Goal: Navigation & Orientation: Find specific page/section

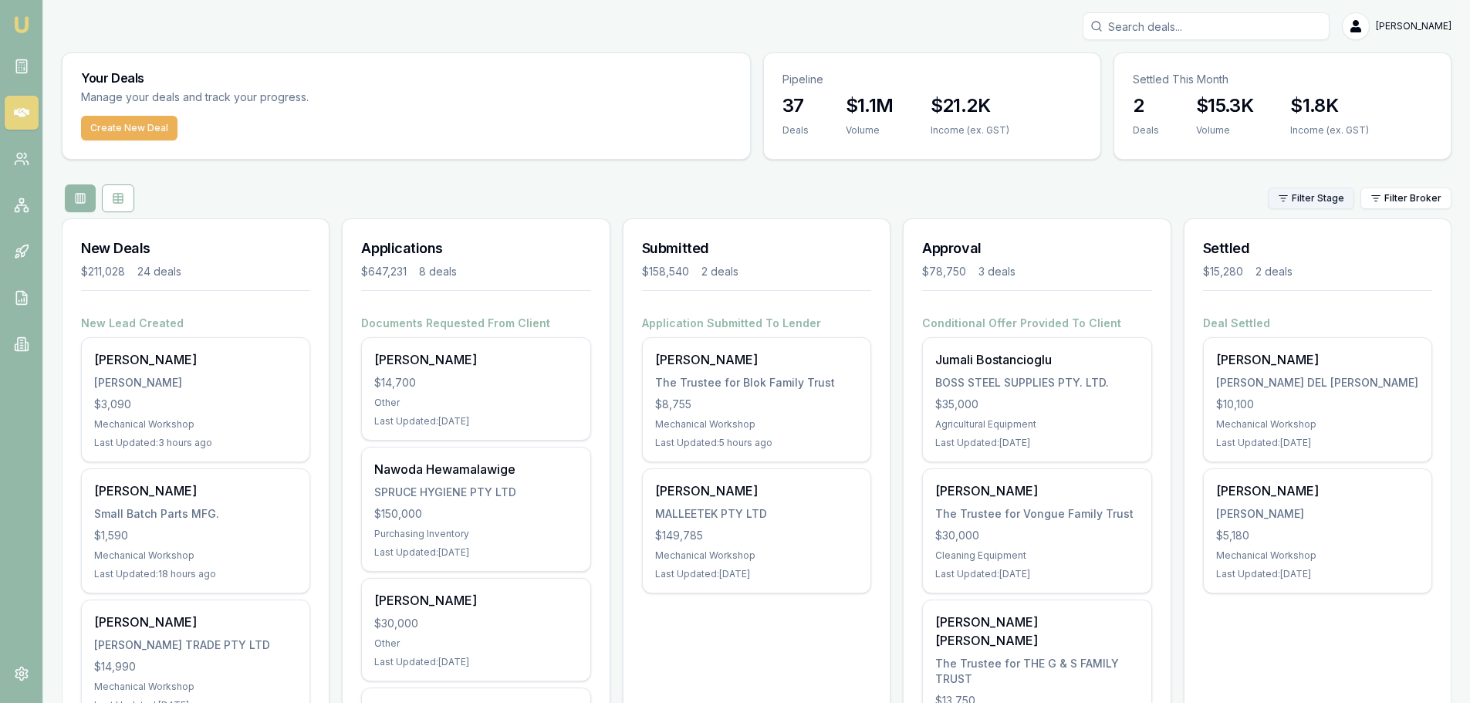
click at [1318, 197] on html "Emu Broker [PERSON_NAME] Toggle Menu Your Deals Manage your deals and track you…" at bounding box center [735, 351] width 1470 height 703
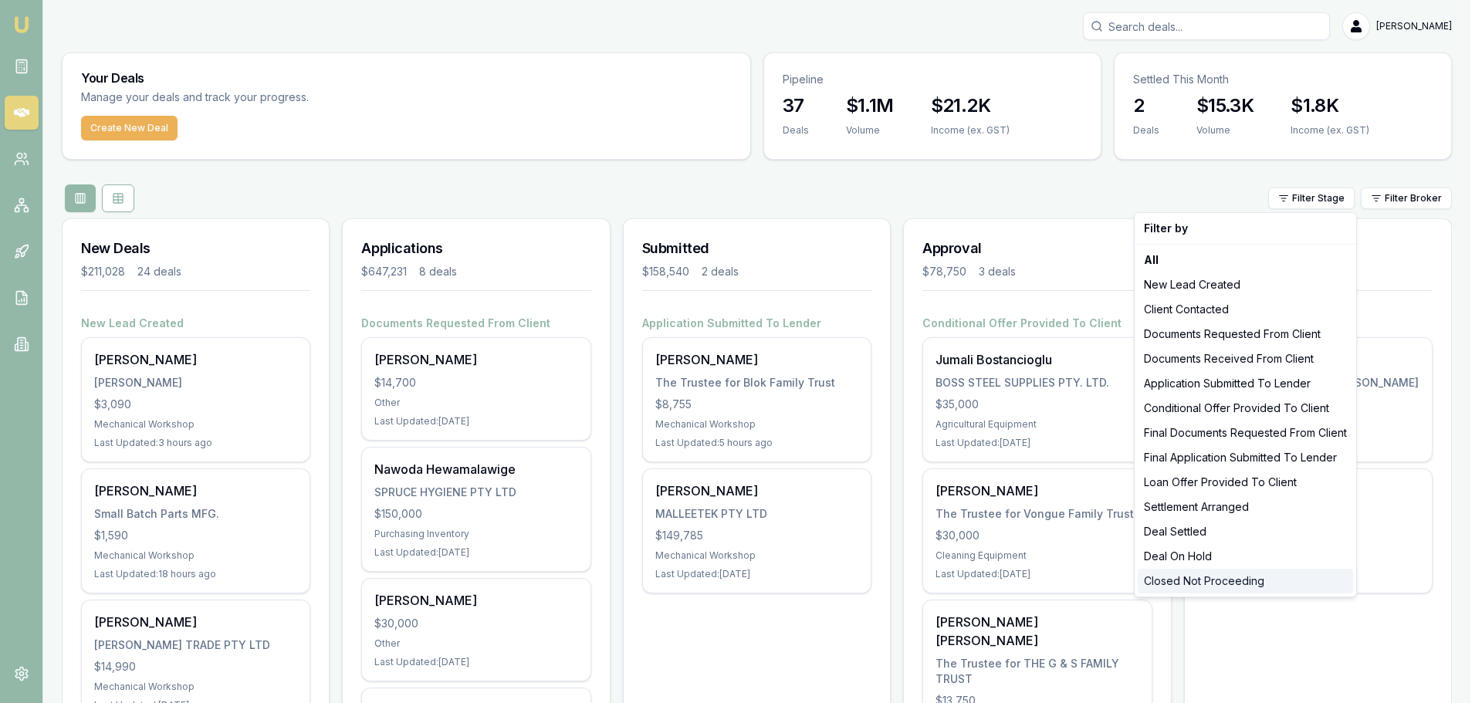
click at [1198, 577] on div "Closed Not Proceeding" at bounding box center [1245, 581] width 215 height 25
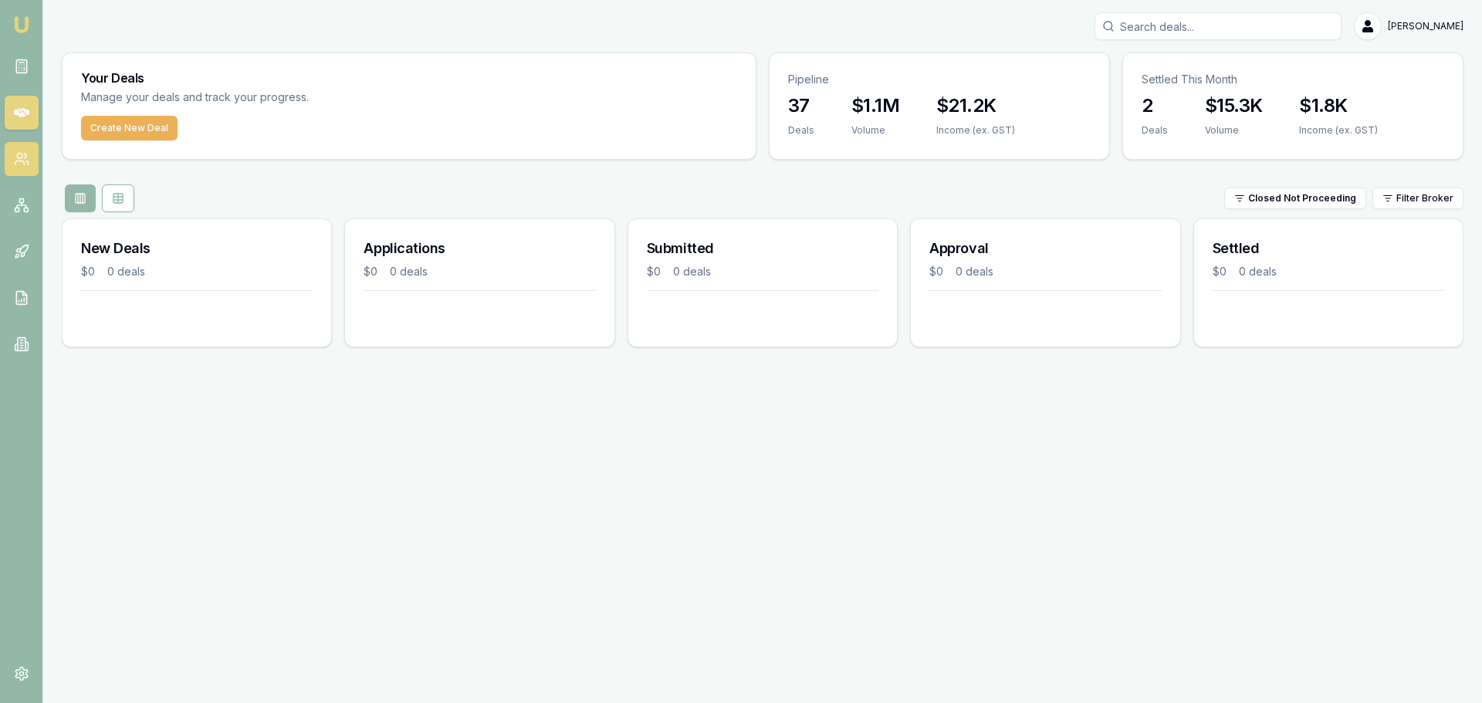
click at [12, 161] on link at bounding box center [22, 159] width 34 height 34
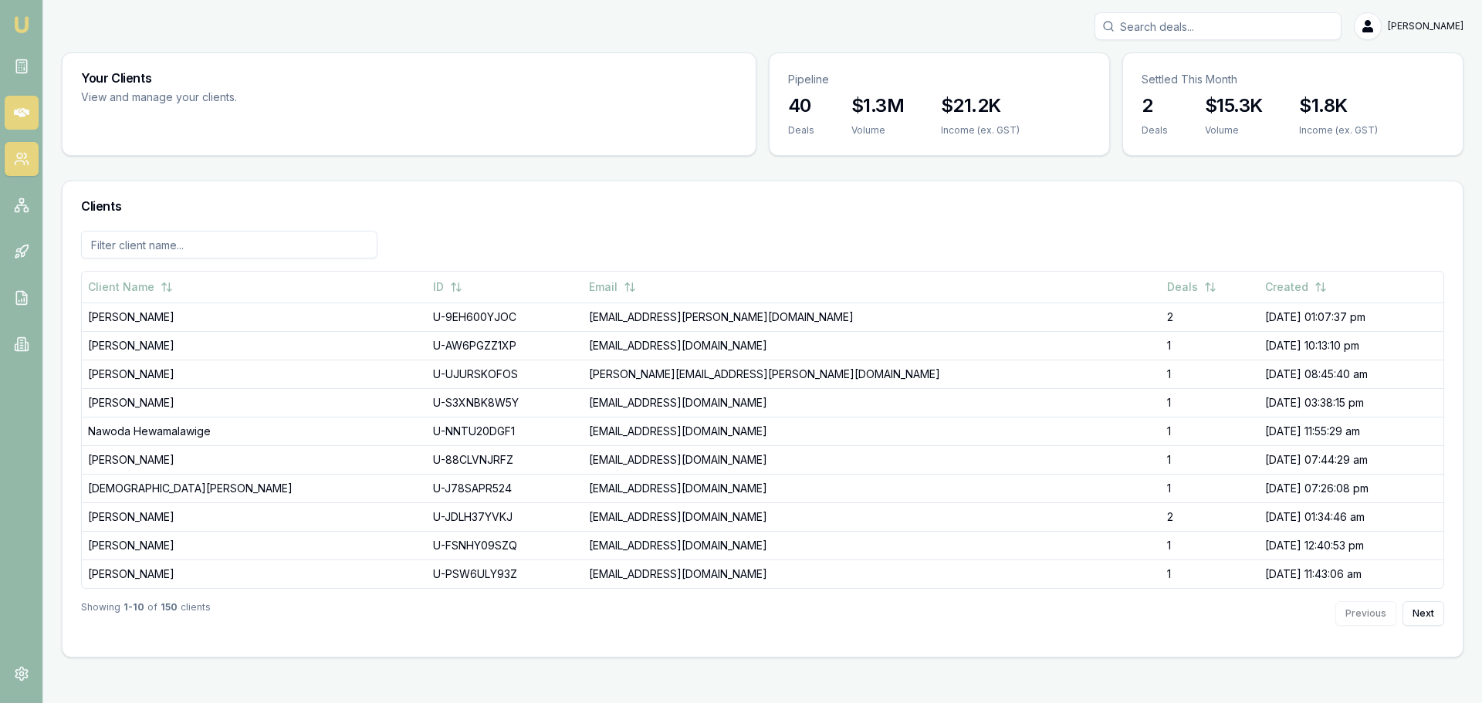
click at [22, 110] on icon at bounding box center [21, 112] width 15 height 9
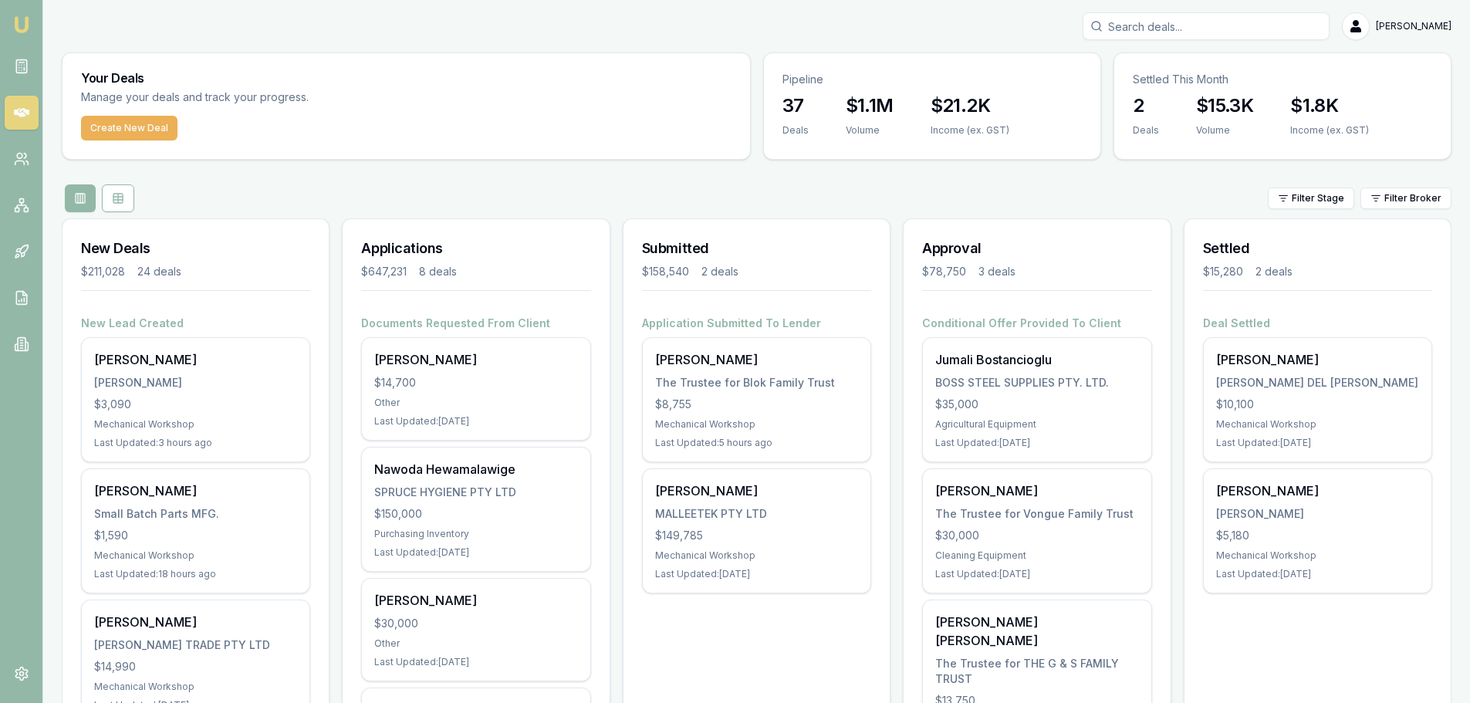
click at [406, 189] on div "Filter Stage Filter Broker" at bounding box center [757, 198] width 1390 height 28
click at [1313, 198] on html "Emu Broker [PERSON_NAME] Toggle Menu Your Deals Manage your deals and track you…" at bounding box center [735, 351] width 1470 height 703
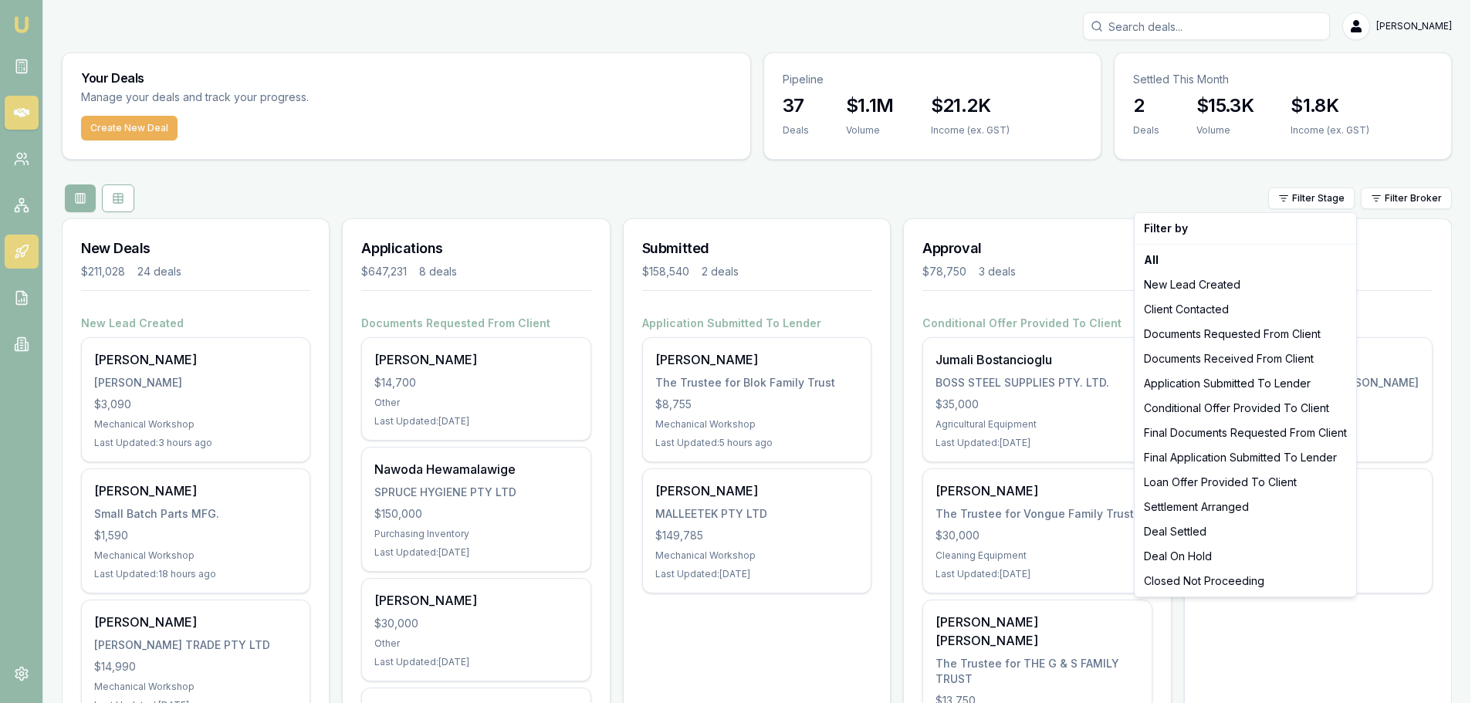
click at [10, 250] on html "Emu Broker [PERSON_NAME] Toggle Menu Your Deals Manage your deals and track you…" at bounding box center [741, 351] width 1482 height 703
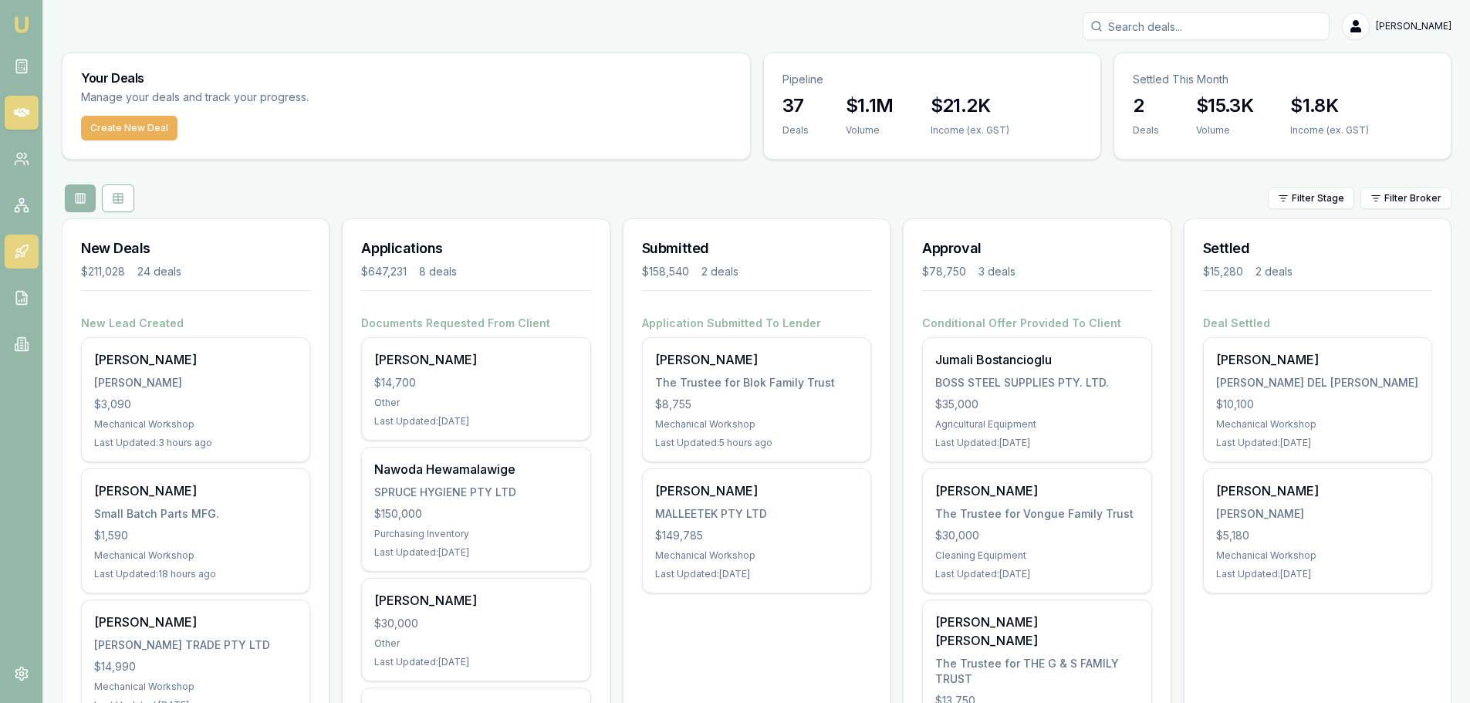
click at [20, 249] on icon at bounding box center [18, 250] width 5 height 3
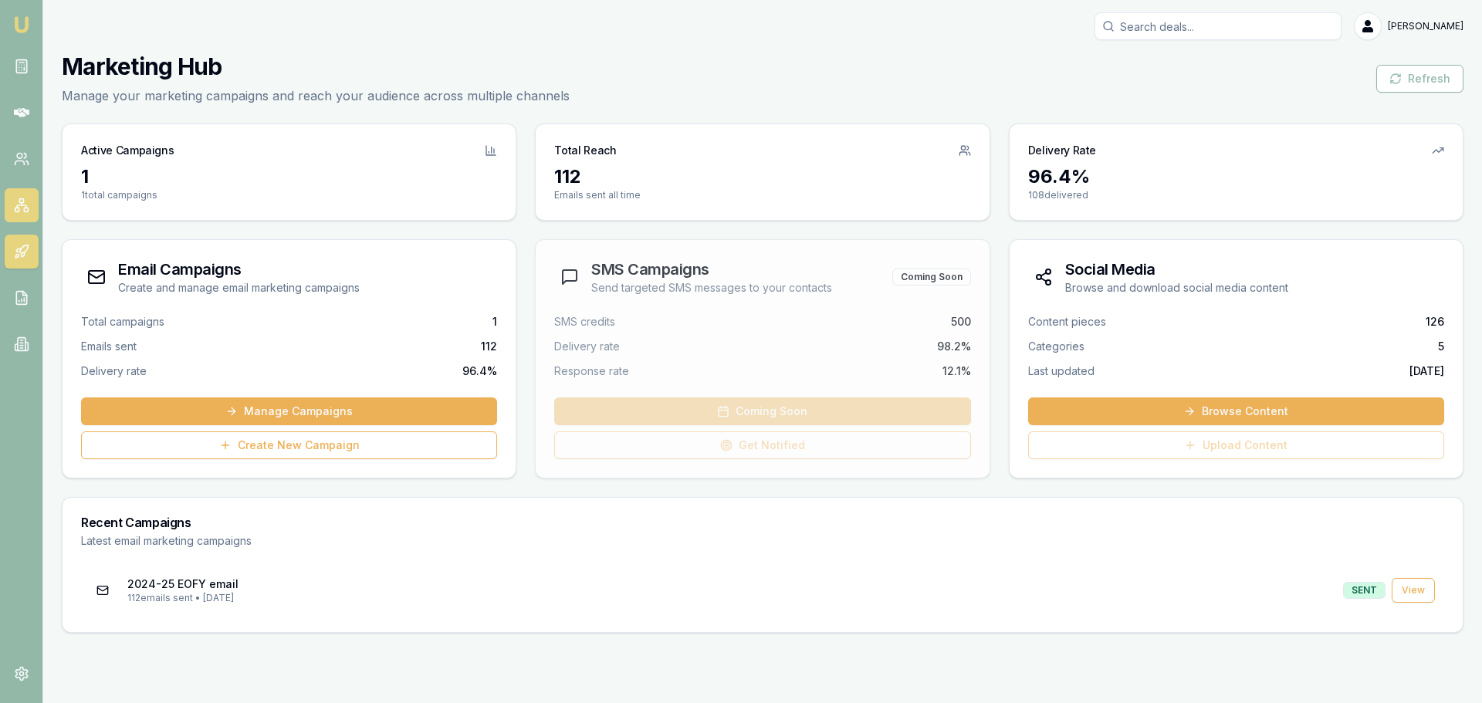
click at [24, 210] on rect at bounding box center [26, 210] width 4 height 4
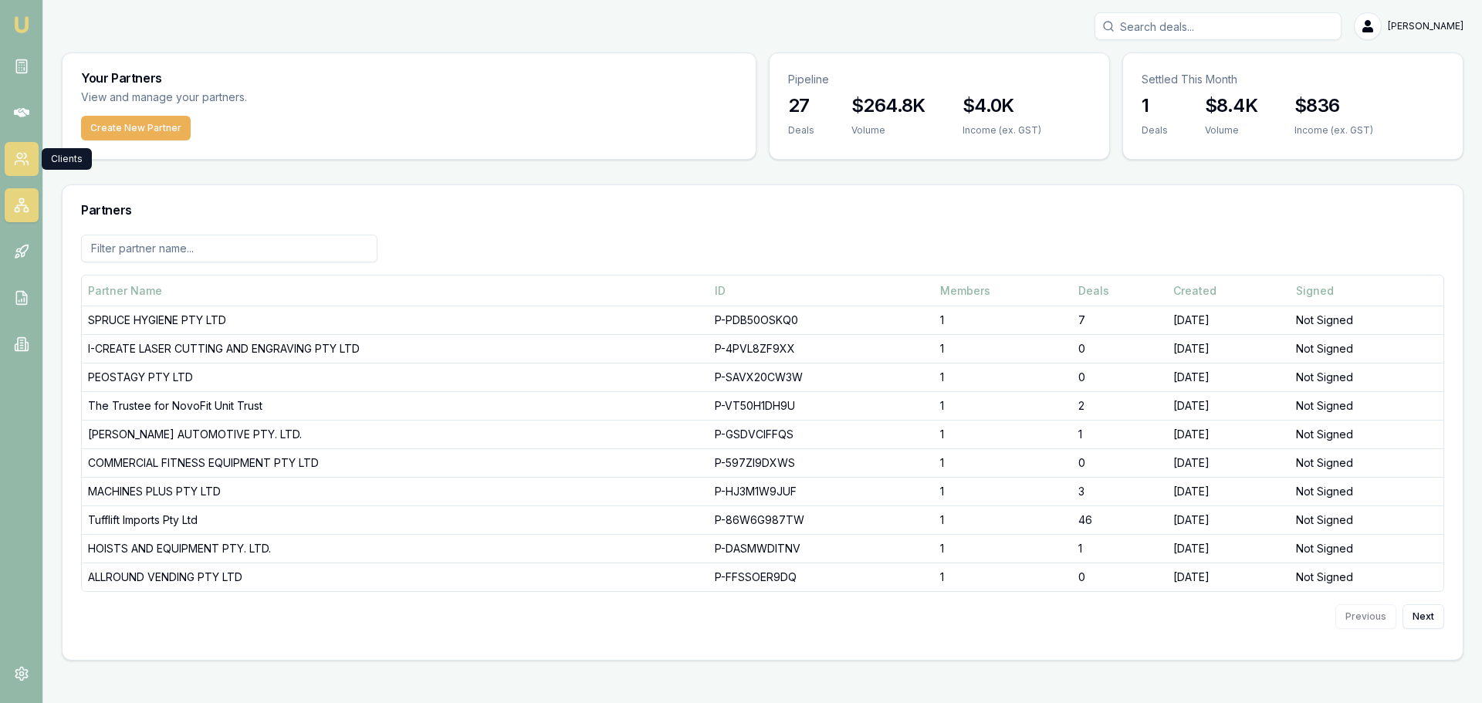
click at [19, 156] on icon at bounding box center [21, 158] width 15 height 15
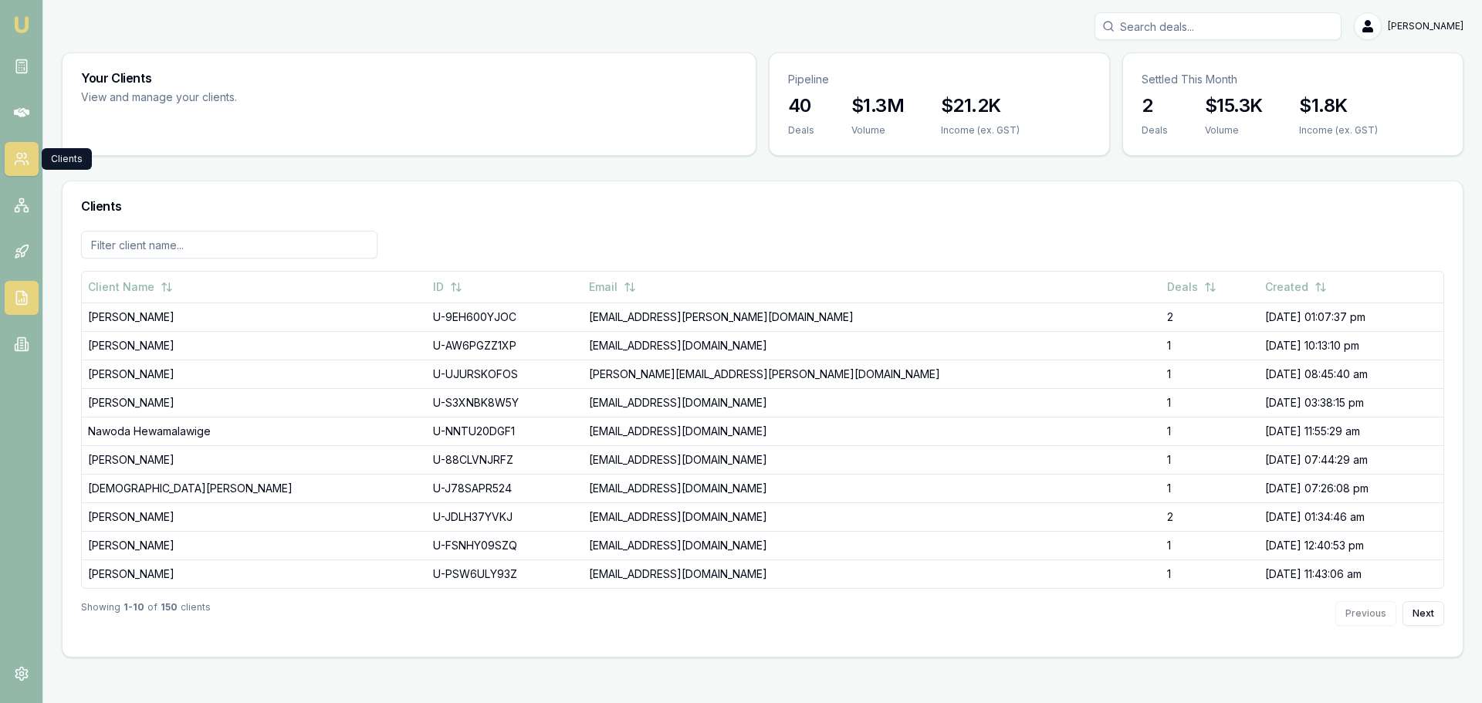
click at [16, 296] on icon at bounding box center [21, 298] width 10 height 13
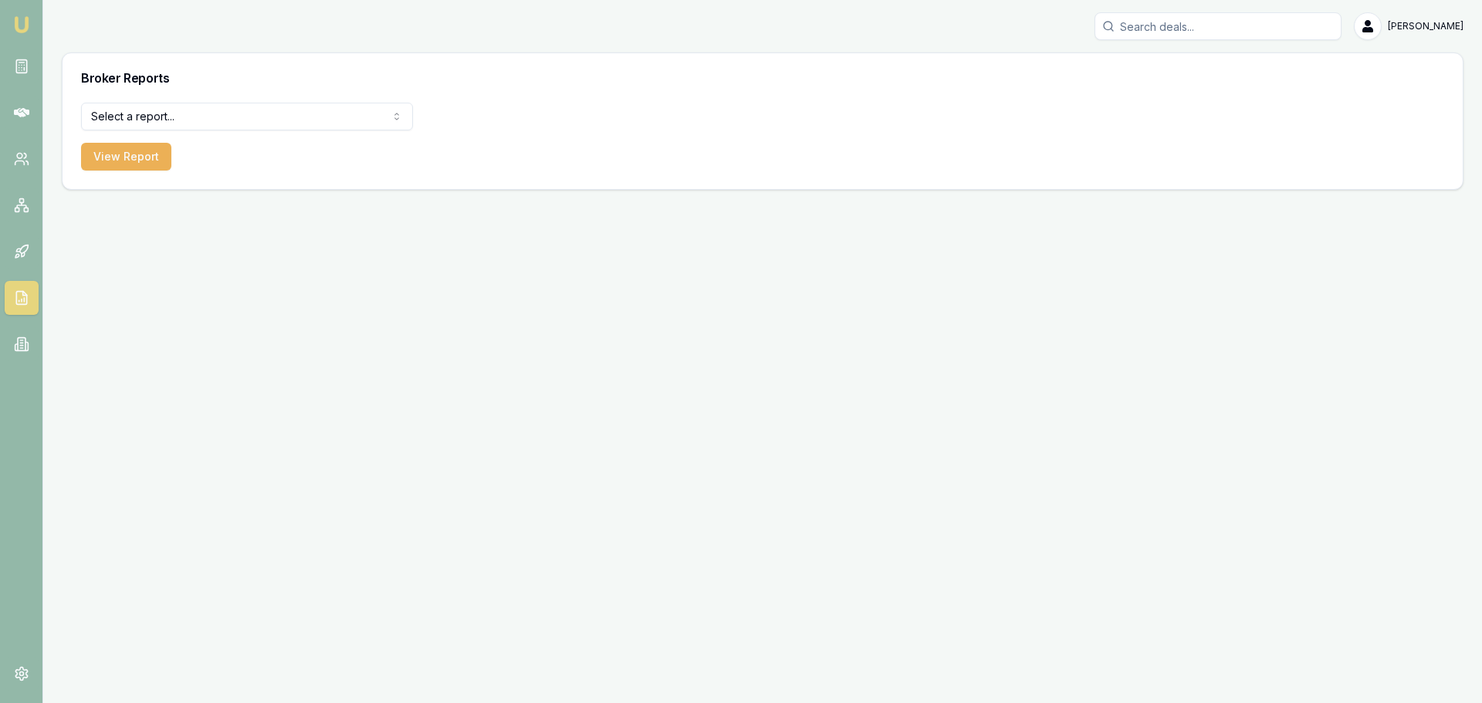
click at [188, 117] on html "Emu Broker [PERSON_NAME] Toggle Menu Broker Reports Select a report... Equifax …" at bounding box center [741, 351] width 1482 height 703
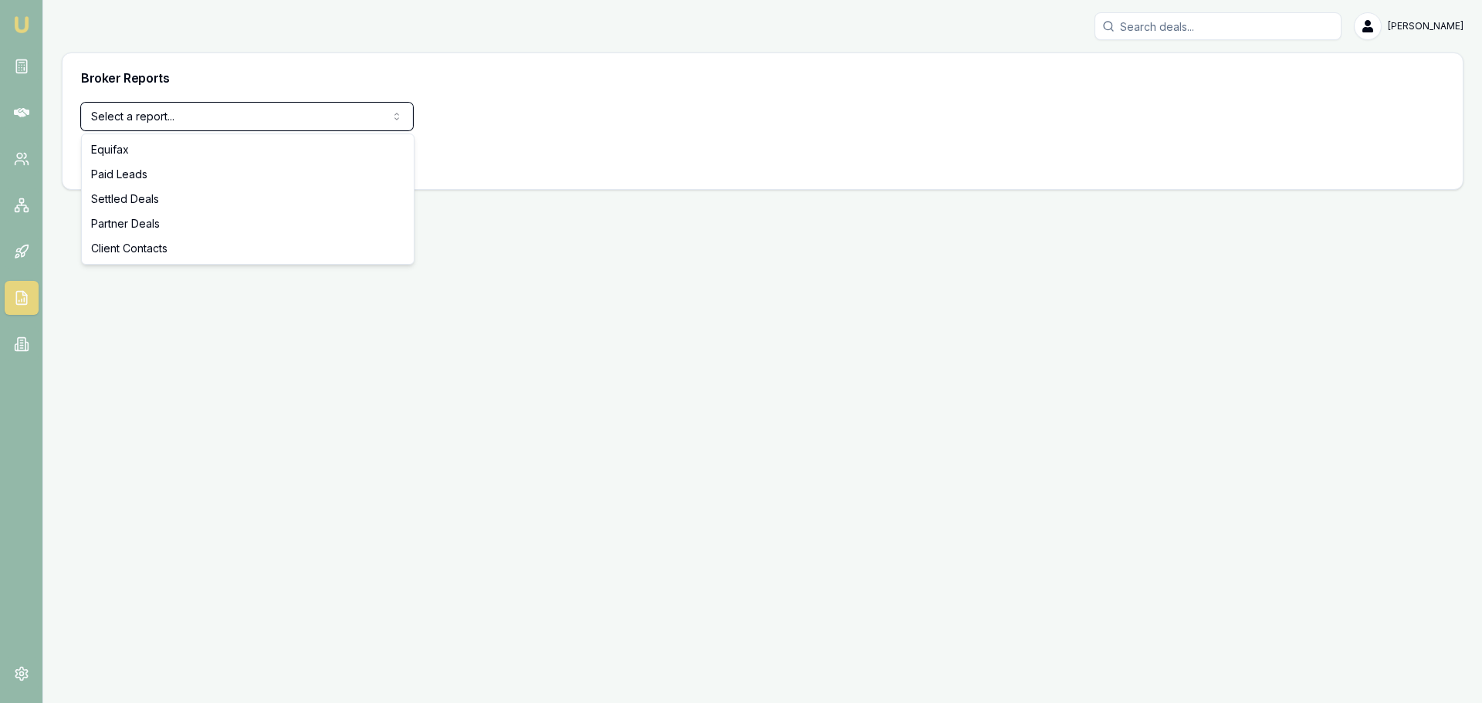
click at [150, 405] on html "Emu Broker [PERSON_NAME] Toggle Menu Broker Reports Select a report... Equifax …" at bounding box center [741, 351] width 1482 height 703
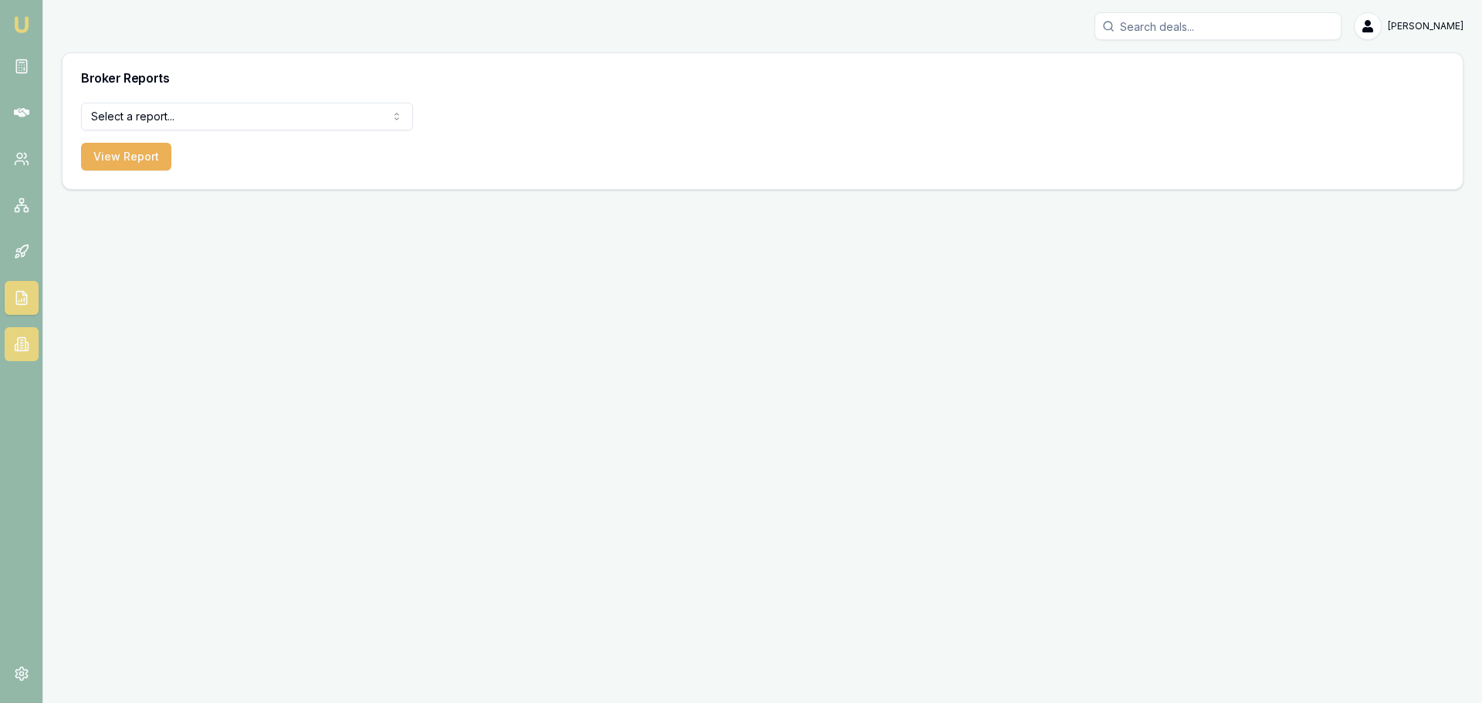
click at [28, 333] on link at bounding box center [22, 344] width 34 height 34
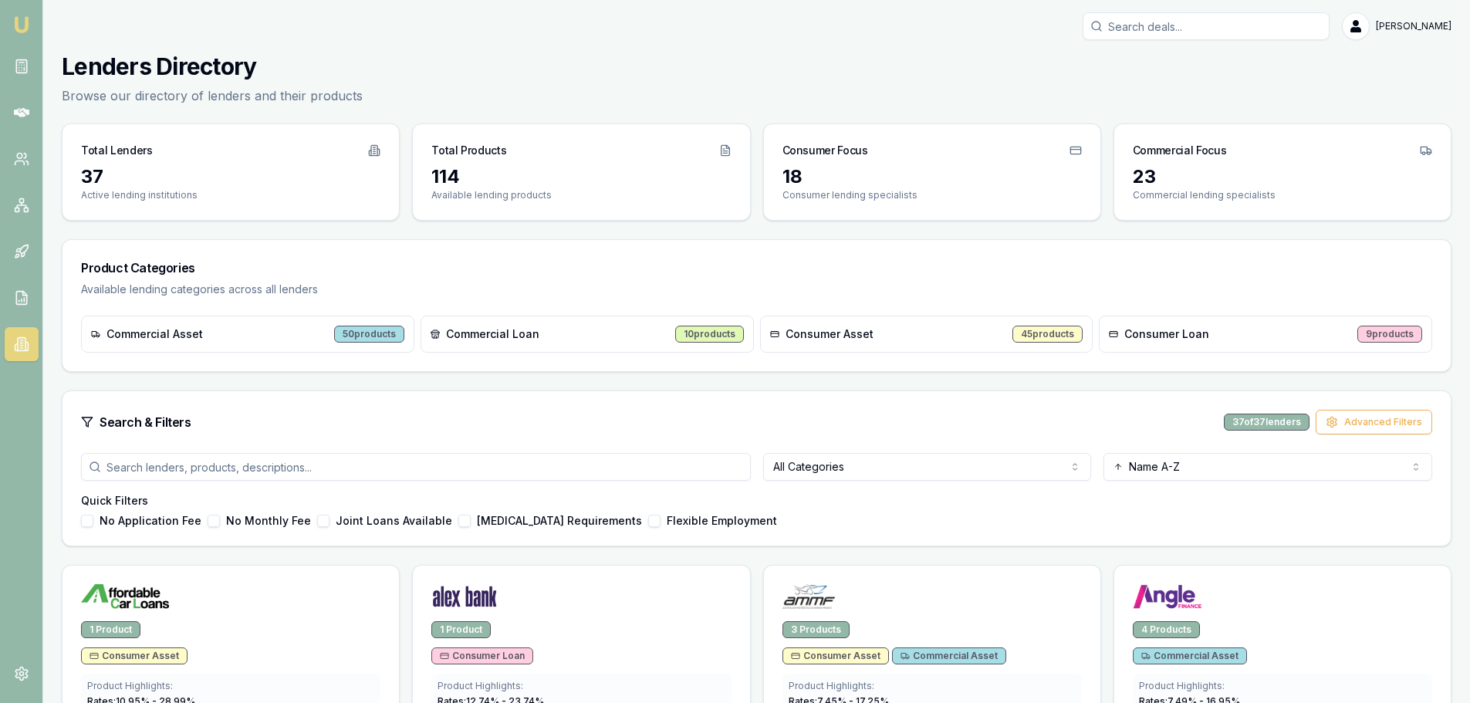
click at [802, 458] on html "Emu Broker [PERSON_NAME] Toggle Menu Lenders Directory Browse our directory of …" at bounding box center [735, 351] width 1470 height 703
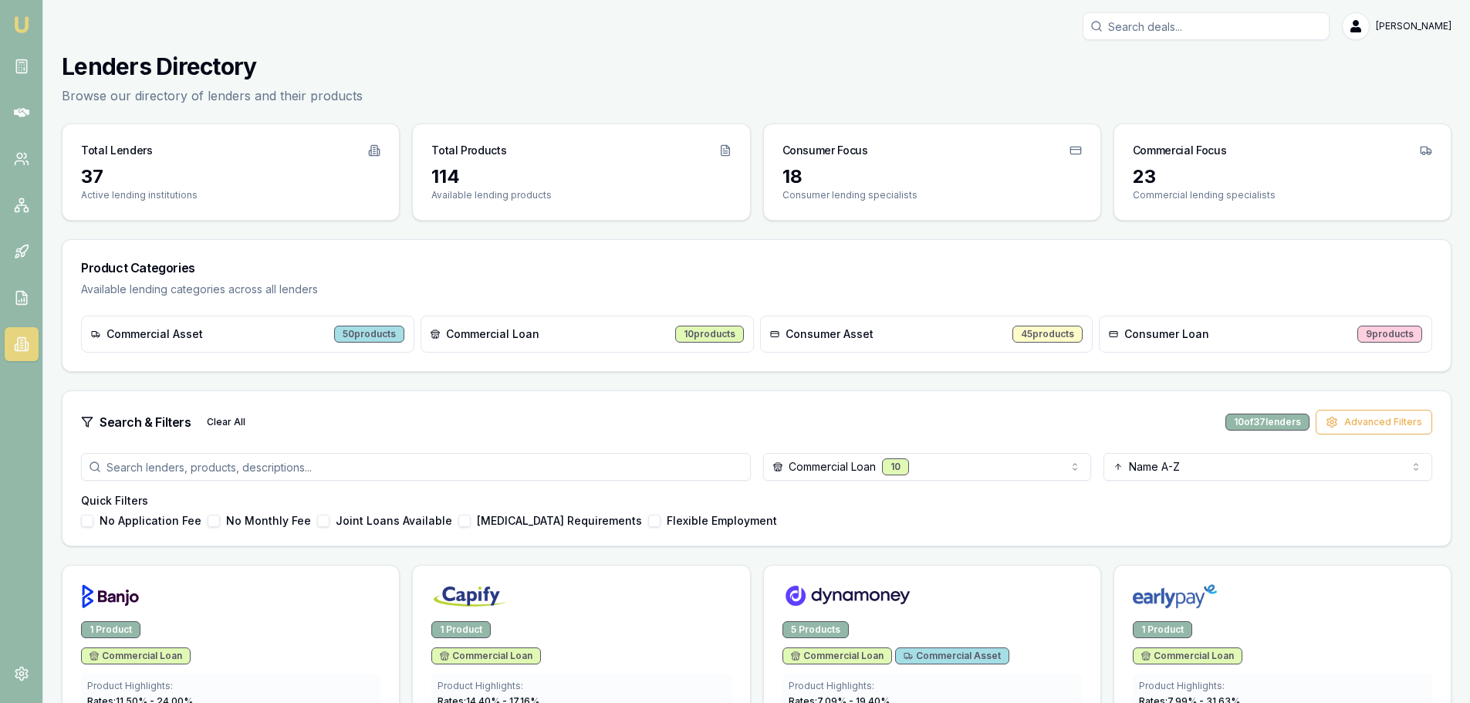
click at [883, 519] on div "No Application Fee No Monthly Fee Joint Loans Available [MEDICAL_DATA] Requirem…" at bounding box center [756, 521] width 1351 height 12
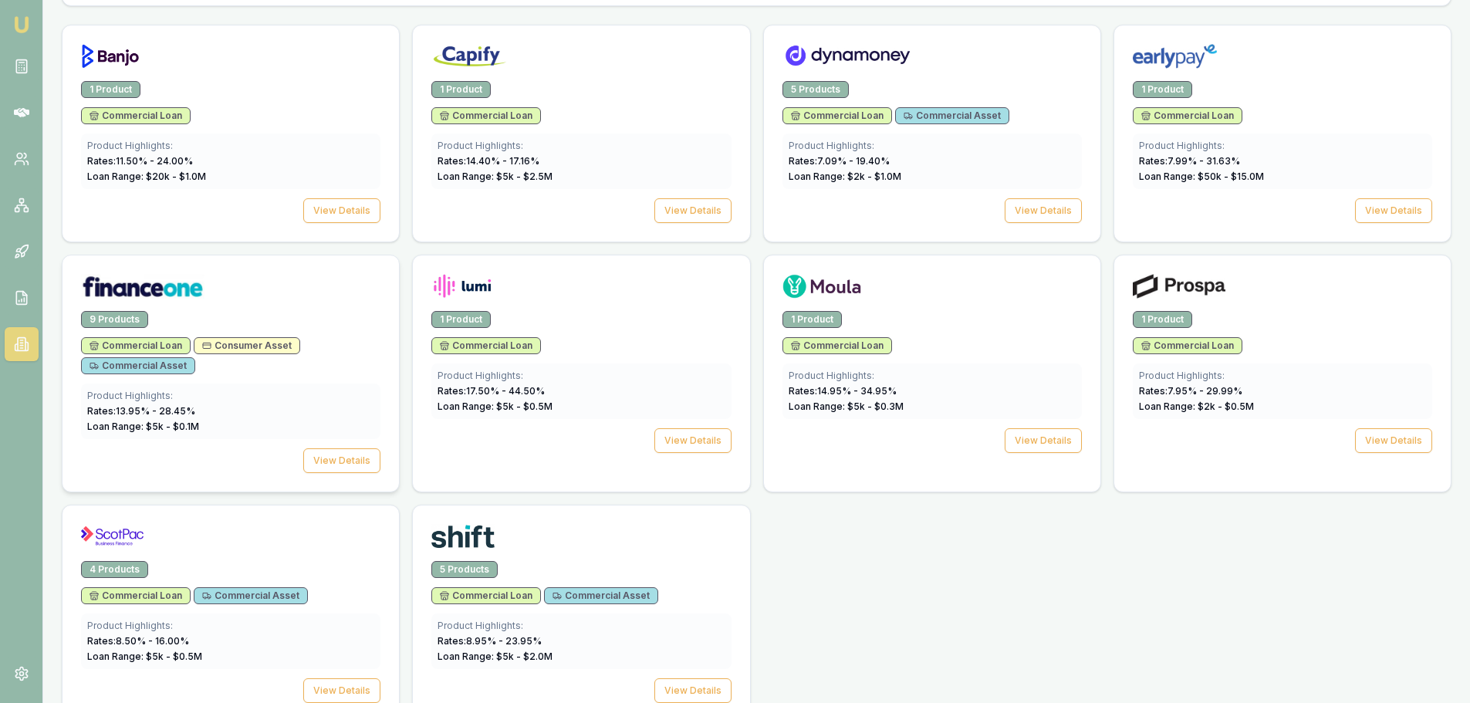
scroll to position [572, 0]
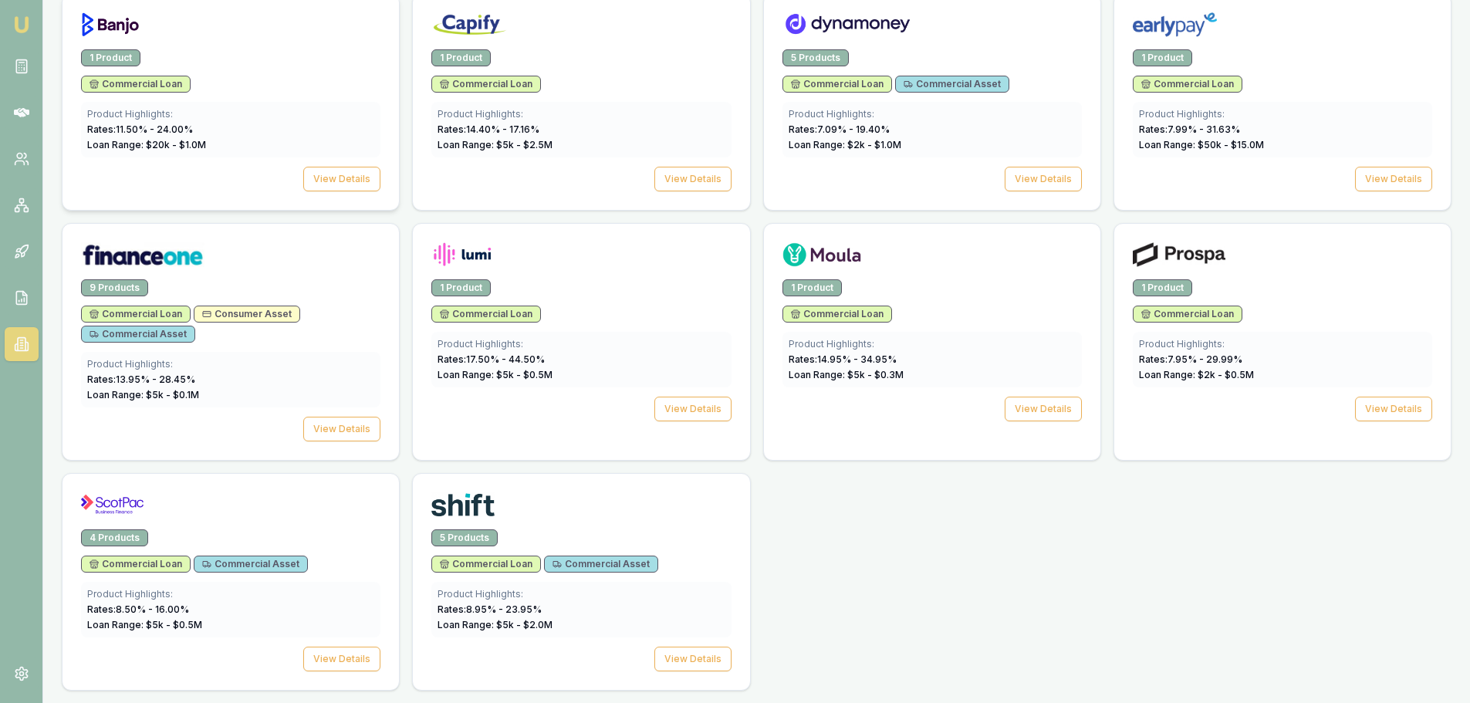
click at [117, 21] on img at bounding box center [110, 24] width 59 height 25
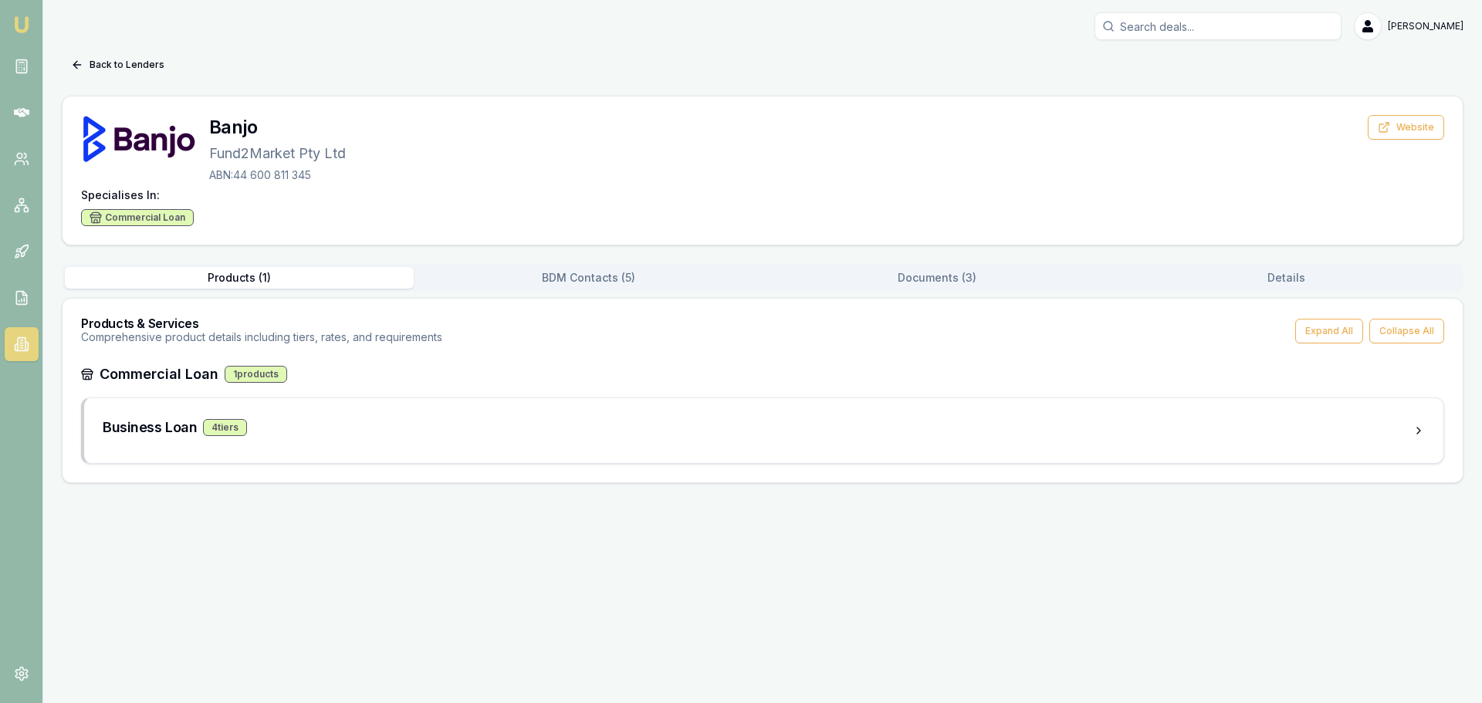
click at [581, 278] on button "BDM Contacts ( 5 )" at bounding box center [588, 278] width 349 height 22
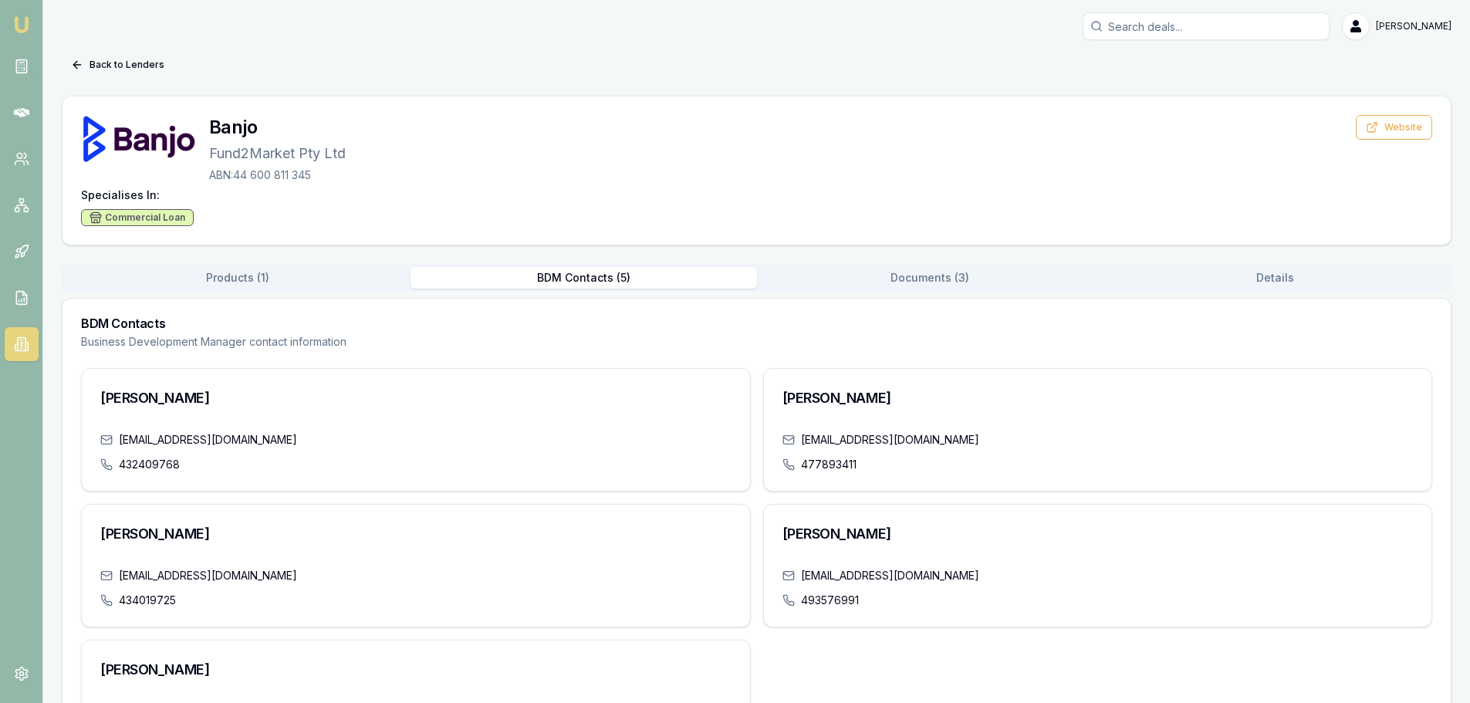
click at [935, 286] on button "Documents ( 3 )" at bounding box center [930, 278] width 346 height 22
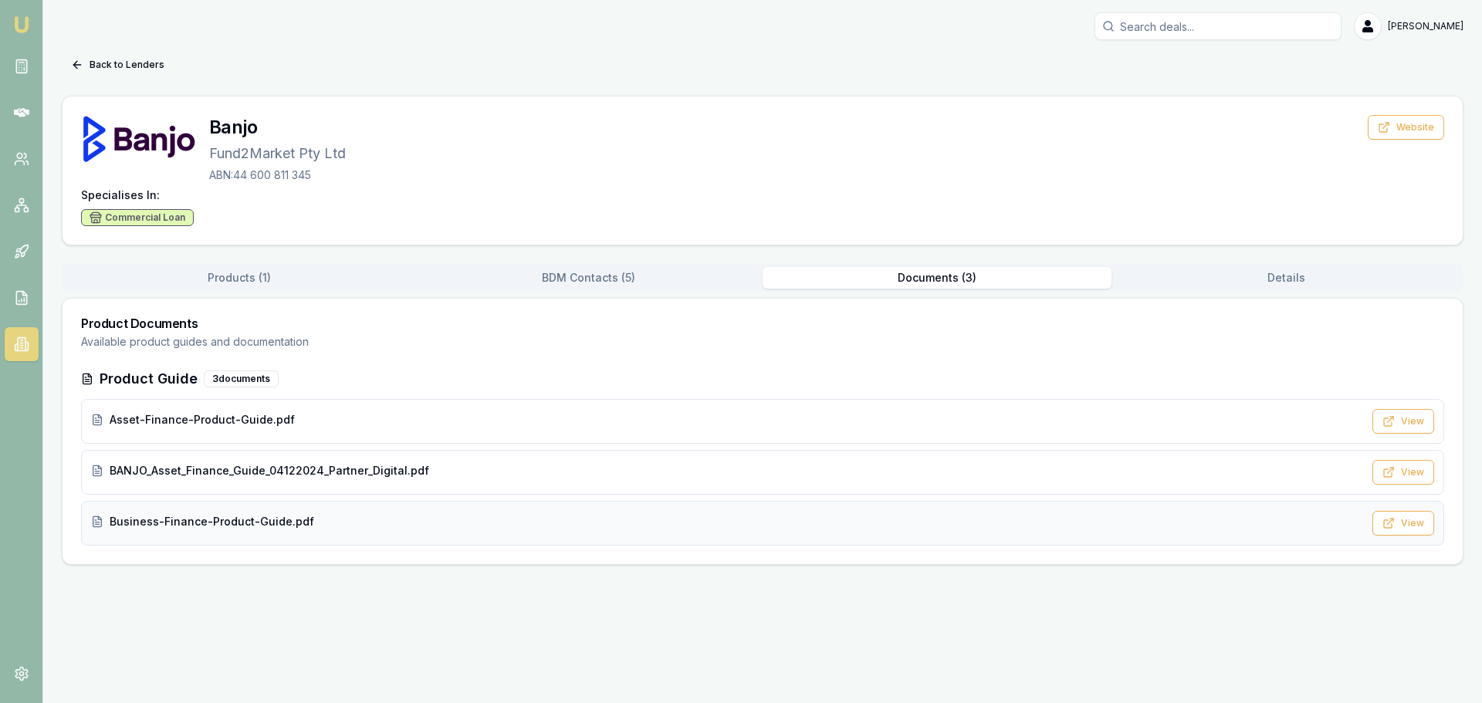
click at [208, 526] on span "Business-Finance-Product-Guide.pdf" at bounding box center [212, 521] width 205 height 15
click at [26, 120] on icon at bounding box center [21, 112] width 15 height 15
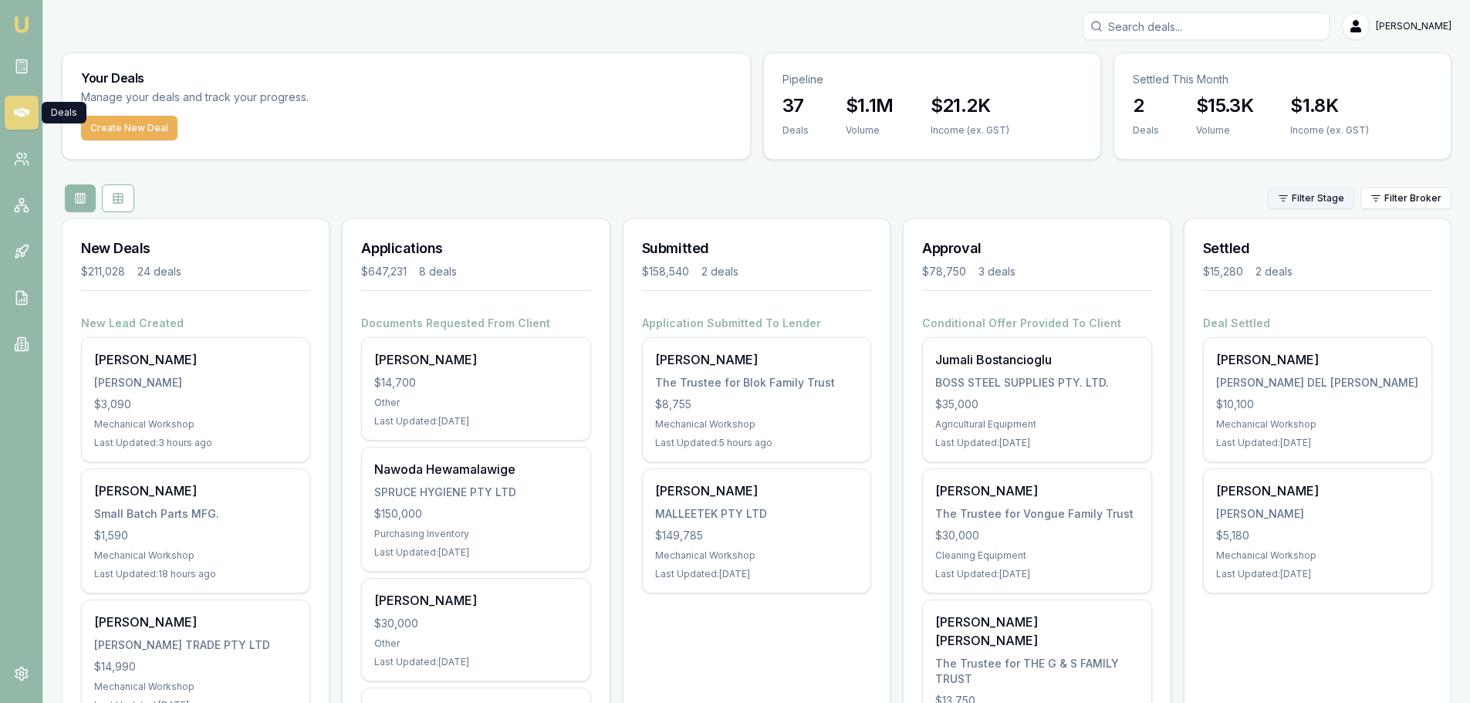
click at [1331, 195] on html "Emu Broker [PERSON_NAME] Toggle Menu Your Deals Manage your deals and track you…" at bounding box center [735, 351] width 1470 height 703
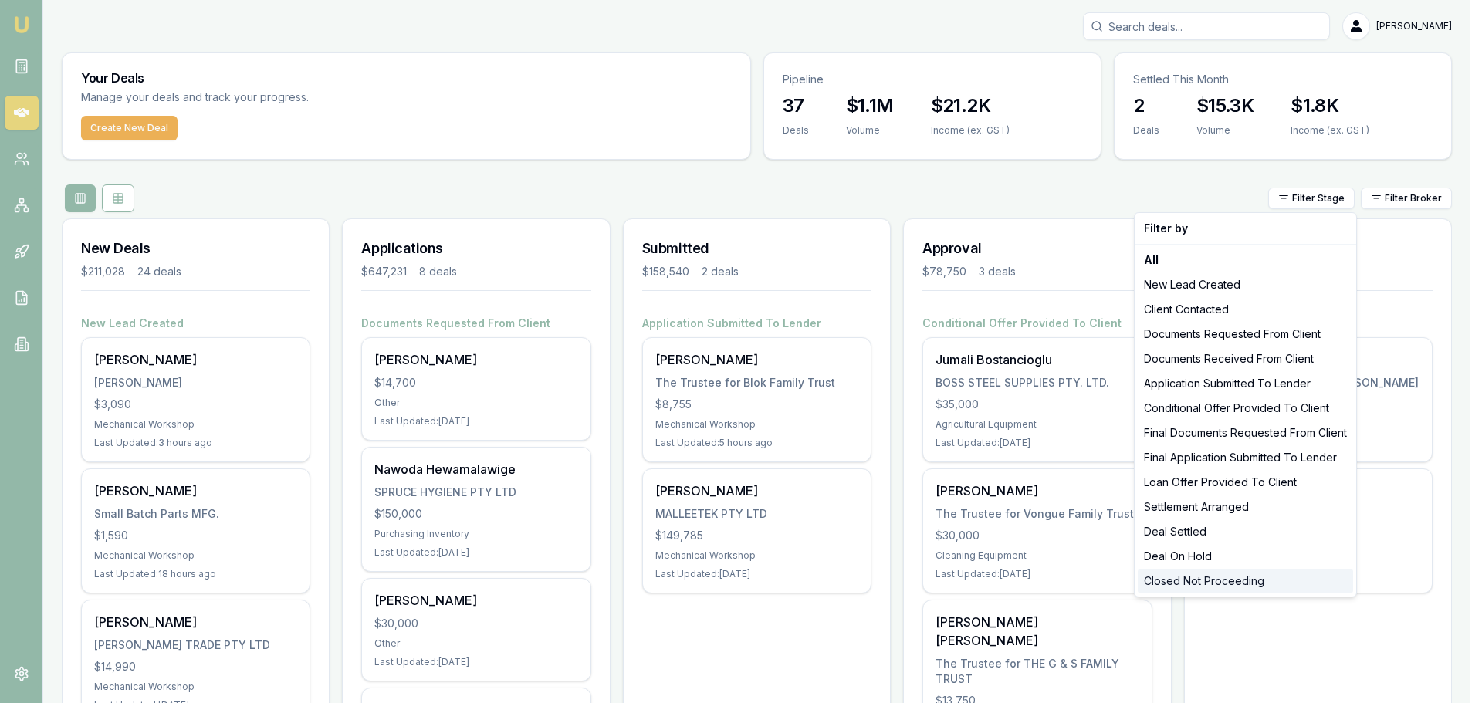
click at [1212, 585] on div "Closed Not Proceeding" at bounding box center [1245, 581] width 215 height 25
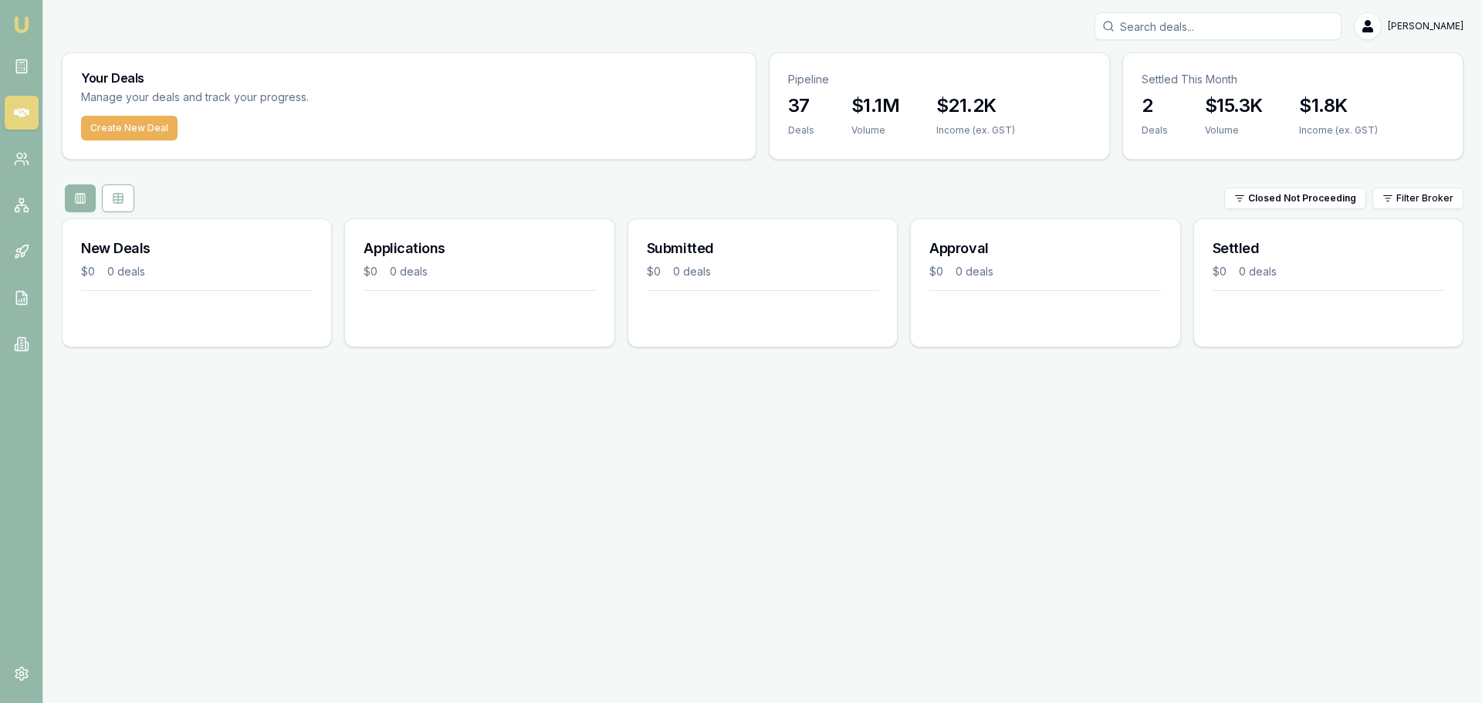
click at [755, 397] on div "Emu Broker [PERSON_NAME] Toggle Menu Your Deals Manage your deals and track you…" at bounding box center [741, 351] width 1482 height 703
click at [916, 512] on div "Emu Broker [PERSON_NAME] Toggle Menu Your Deals Manage your deals and track you…" at bounding box center [741, 351] width 1482 height 703
click at [1430, 200] on html "Emu Broker [PERSON_NAME] Toggle Menu Your Deals Manage your deals and track you…" at bounding box center [741, 351] width 1482 height 703
drag, startPoint x: 1432, startPoint y: 197, endPoint x: 1418, endPoint y: 191, distance: 15.2
click at [1432, 196] on html "Emu Broker [PERSON_NAME] Toggle Menu Your Deals Manage your deals and track you…" at bounding box center [741, 351] width 1482 height 703
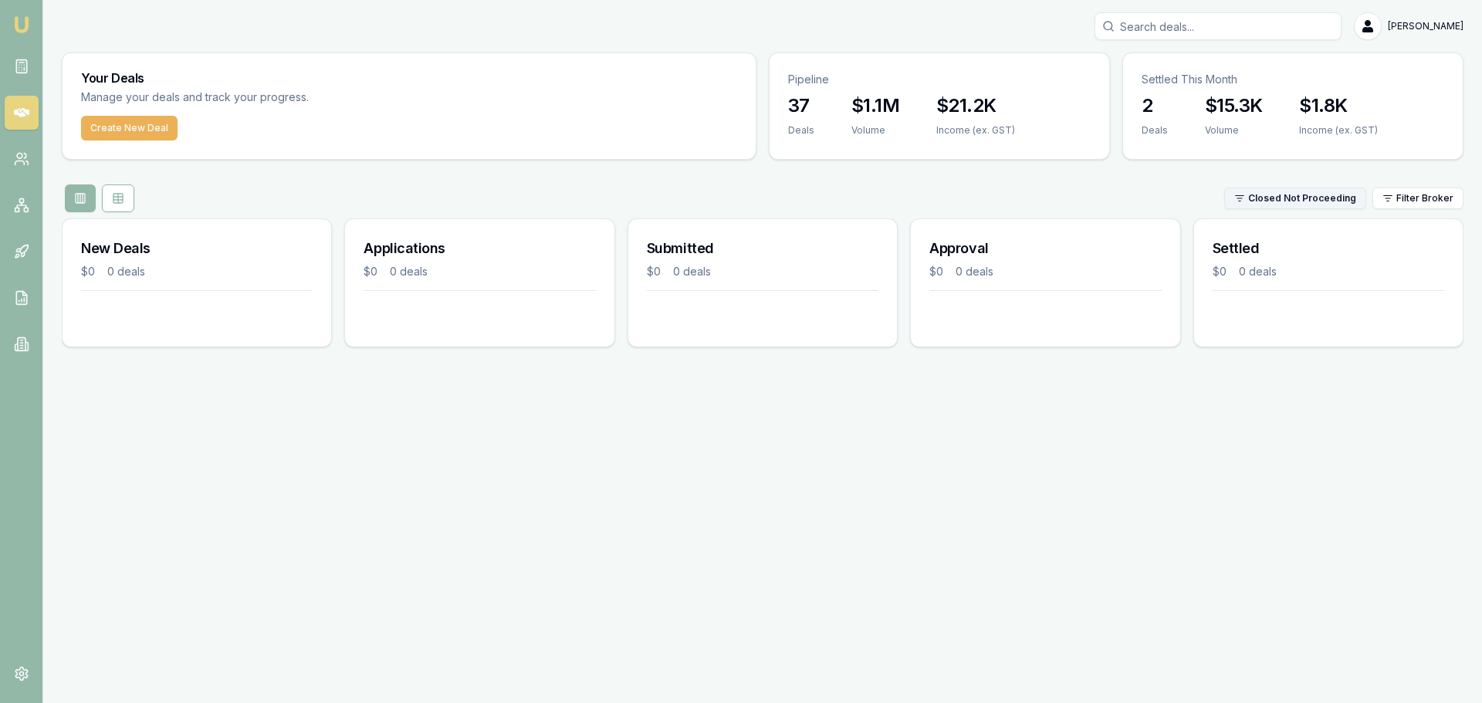
click at [1299, 198] on html "Emu Broker [PERSON_NAME] Toggle Menu Your Deals Manage your deals and track you…" at bounding box center [741, 351] width 1482 height 703
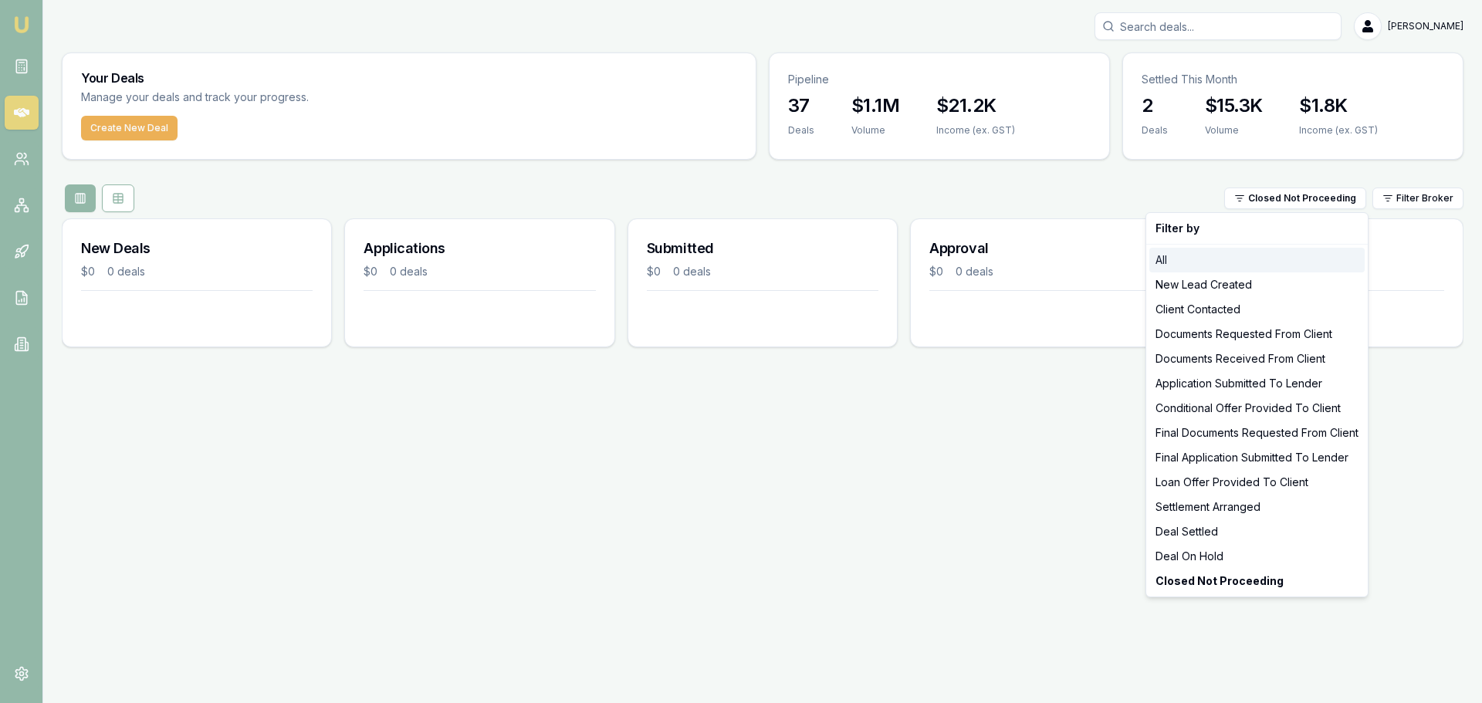
click at [1169, 259] on div "All" at bounding box center [1256, 260] width 215 height 25
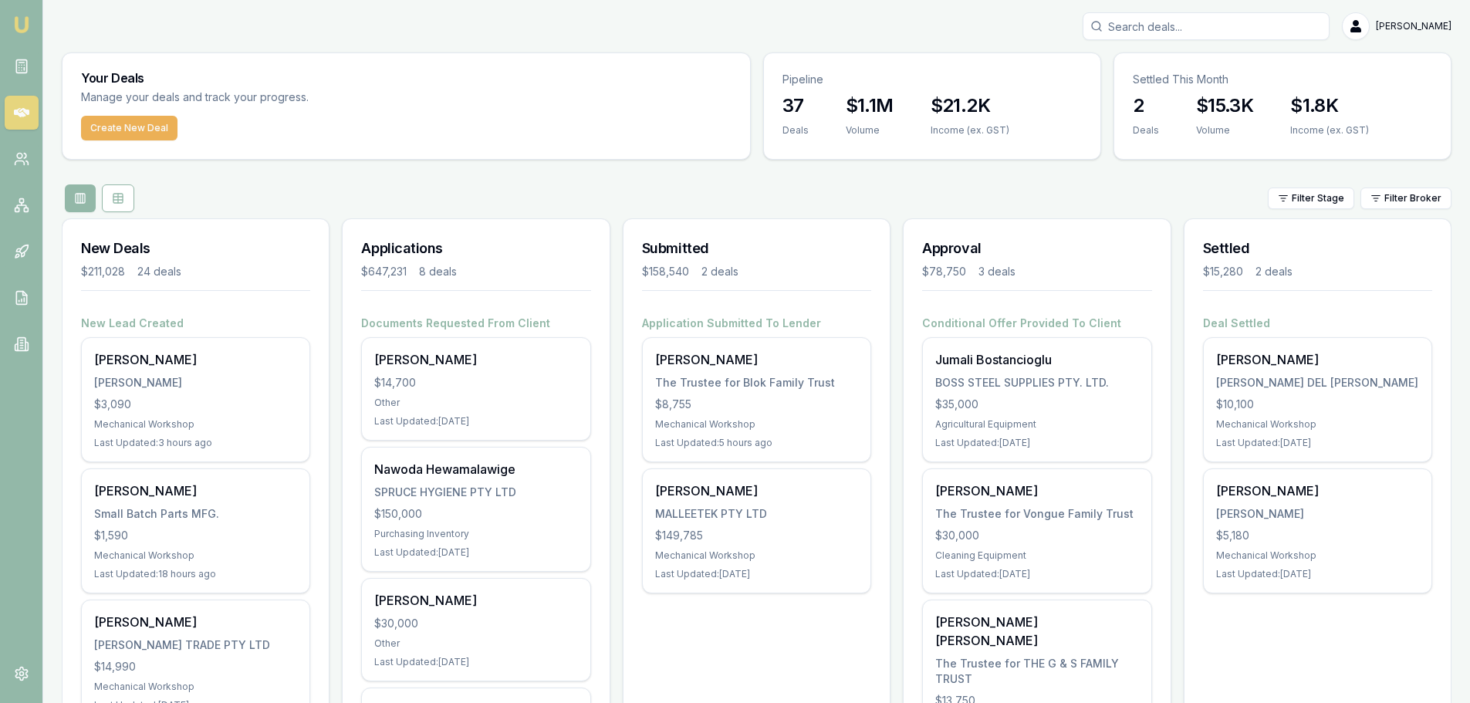
click at [1327, 195] on html "Emu Broker [PERSON_NAME] Toggle Menu Your Deals Manage your deals and track you…" at bounding box center [735, 351] width 1470 height 703
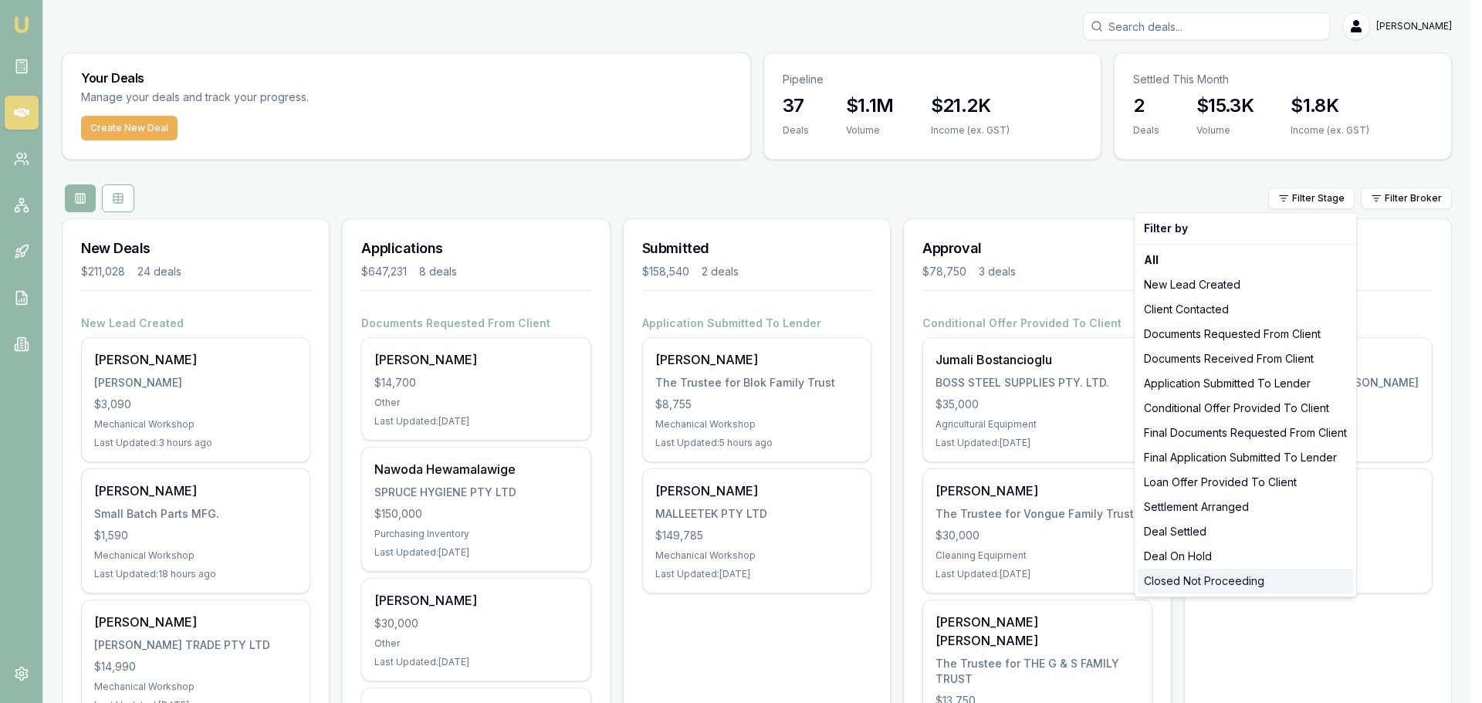
click at [1178, 590] on div "Closed Not Proceeding" at bounding box center [1245, 581] width 215 height 25
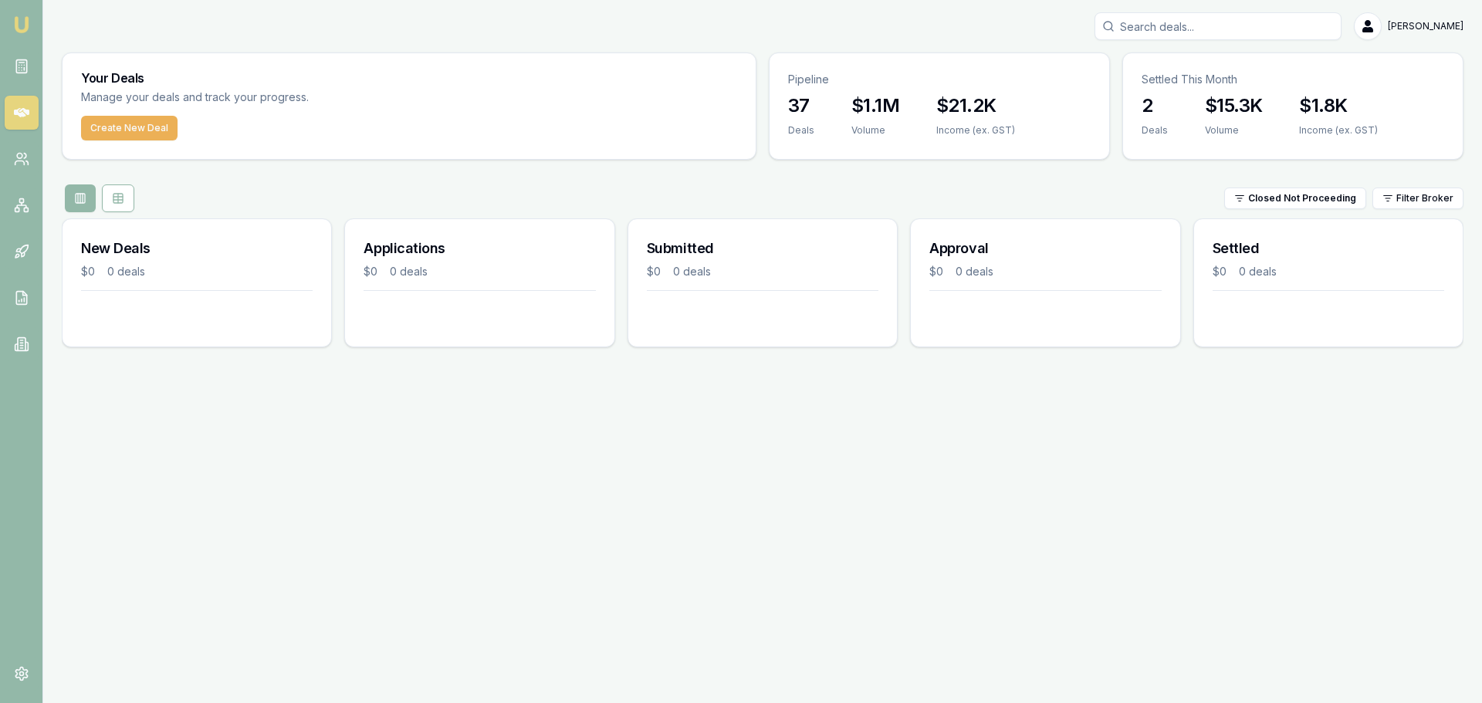
click at [746, 204] on div "Closed Not Proceeding Filter Broker" at bounding box center [763, 198] width 1402 height 28
click at [1273, 191] on html "Emu Broker [PERSON_NAME] Toggle Menu Your Deals Manage your deals and track you…" at bounding box center [741, 351] width 1482 height 703
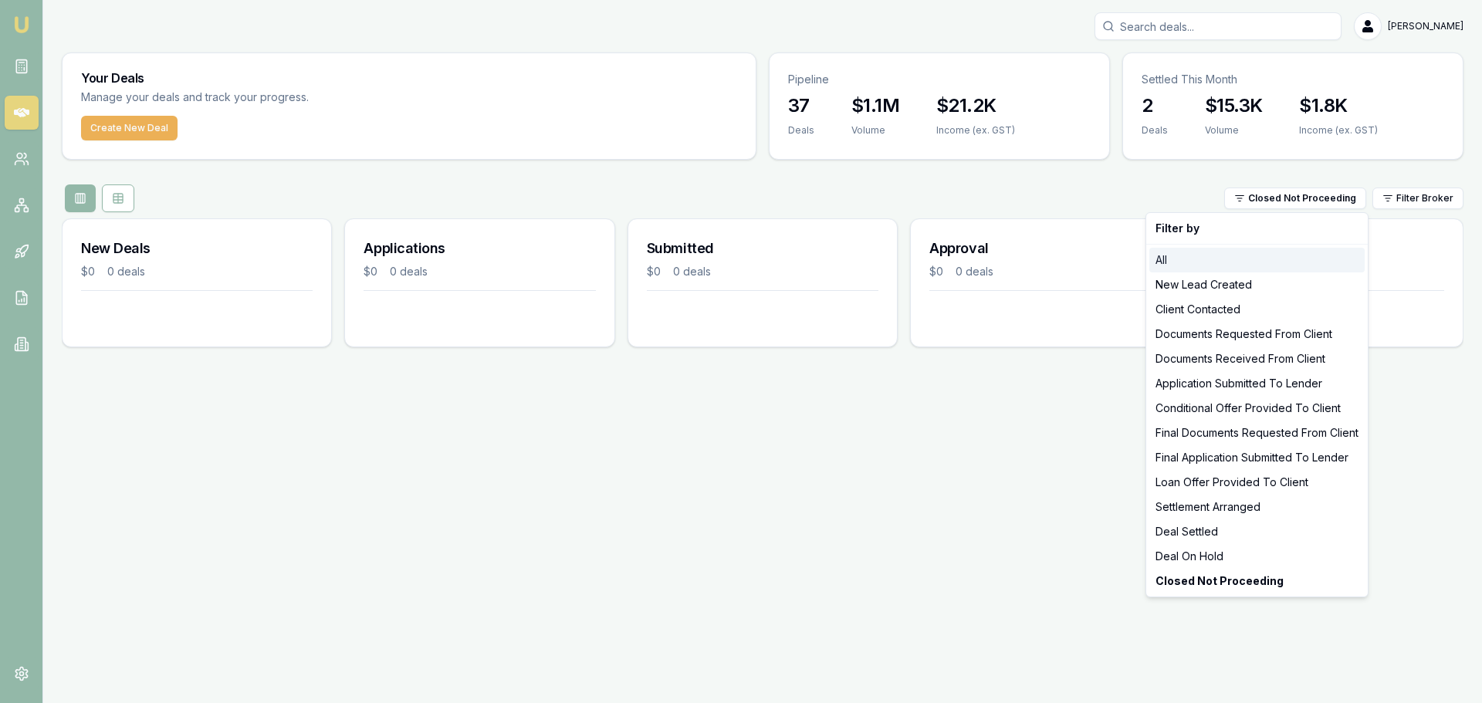
click at [1166, 259] on div "All" at bounding box center [1256, 260] width 215 height 25
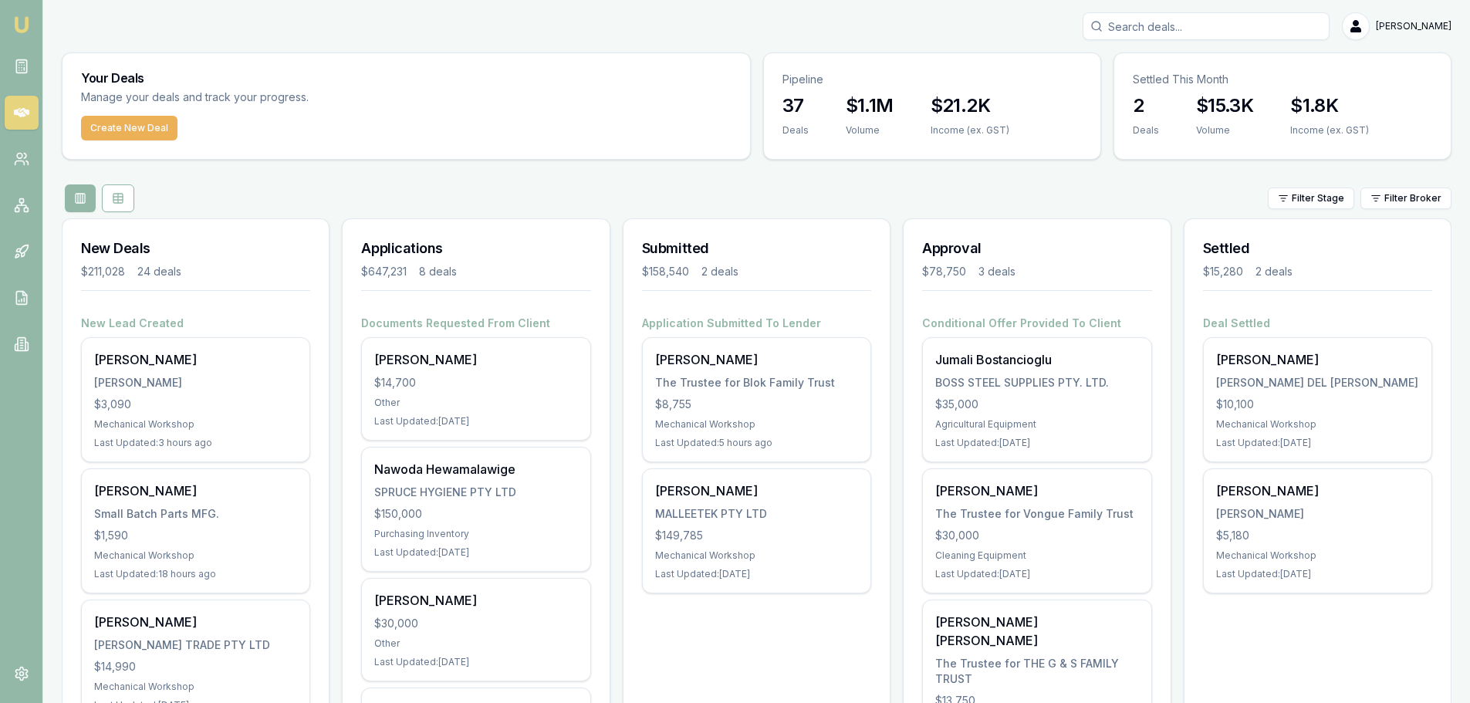
click at [817, 204] on div "Filter Stage Filter Broker" at bounding box center [757, 198] width 1390 height 28
click at [79, 199] on icon at bounding box center [80, 198] width 12 height 12
click at [110, 203] on button at bounding box center [118, 198] width 32 height 28
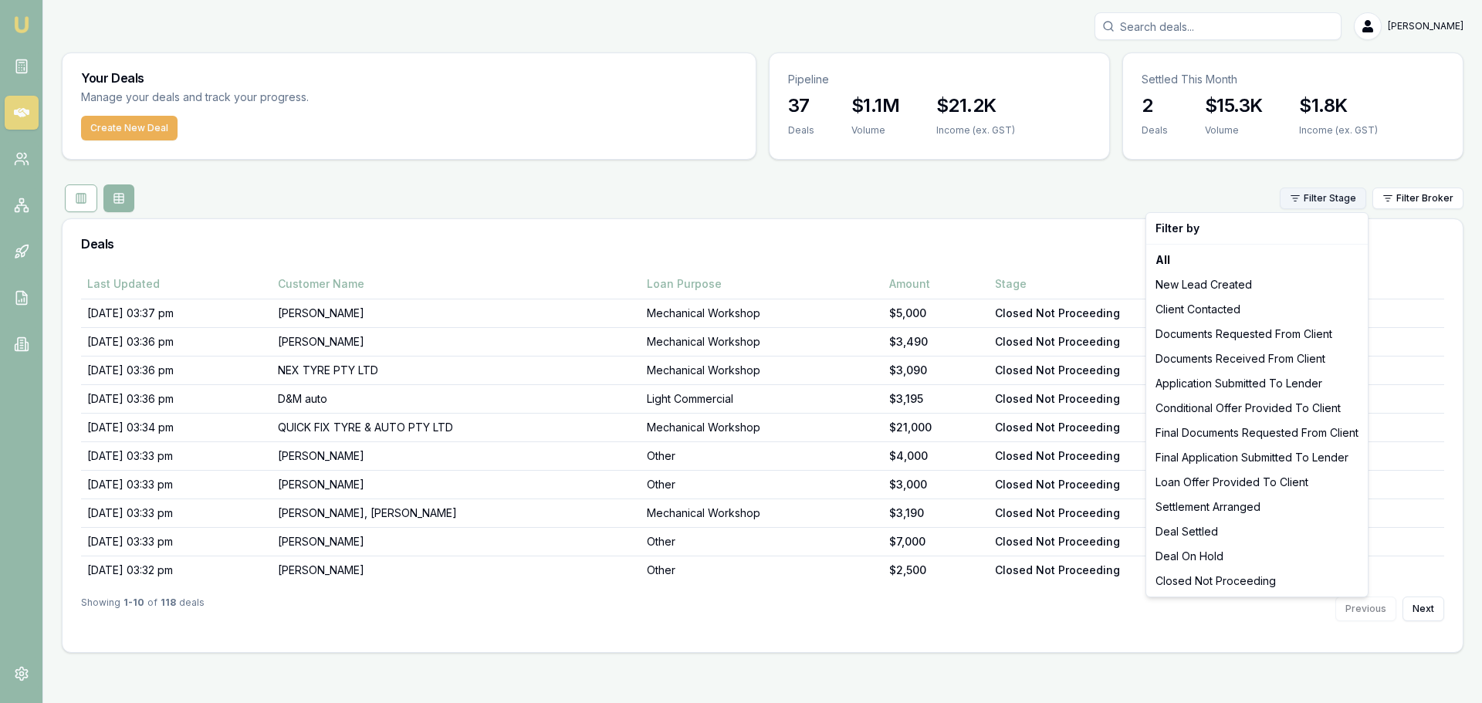
click at [1297, 201] on html "Emu Broker [PERSON_NAME] Toggle Menu Your Deals Manage your deals and track you…" at bounding box center [741, 351] width 1482 height 703
click at [1165, 582] on div "Closed Not Proceeding" at bounding box center [1256, 581] width 215 height 25
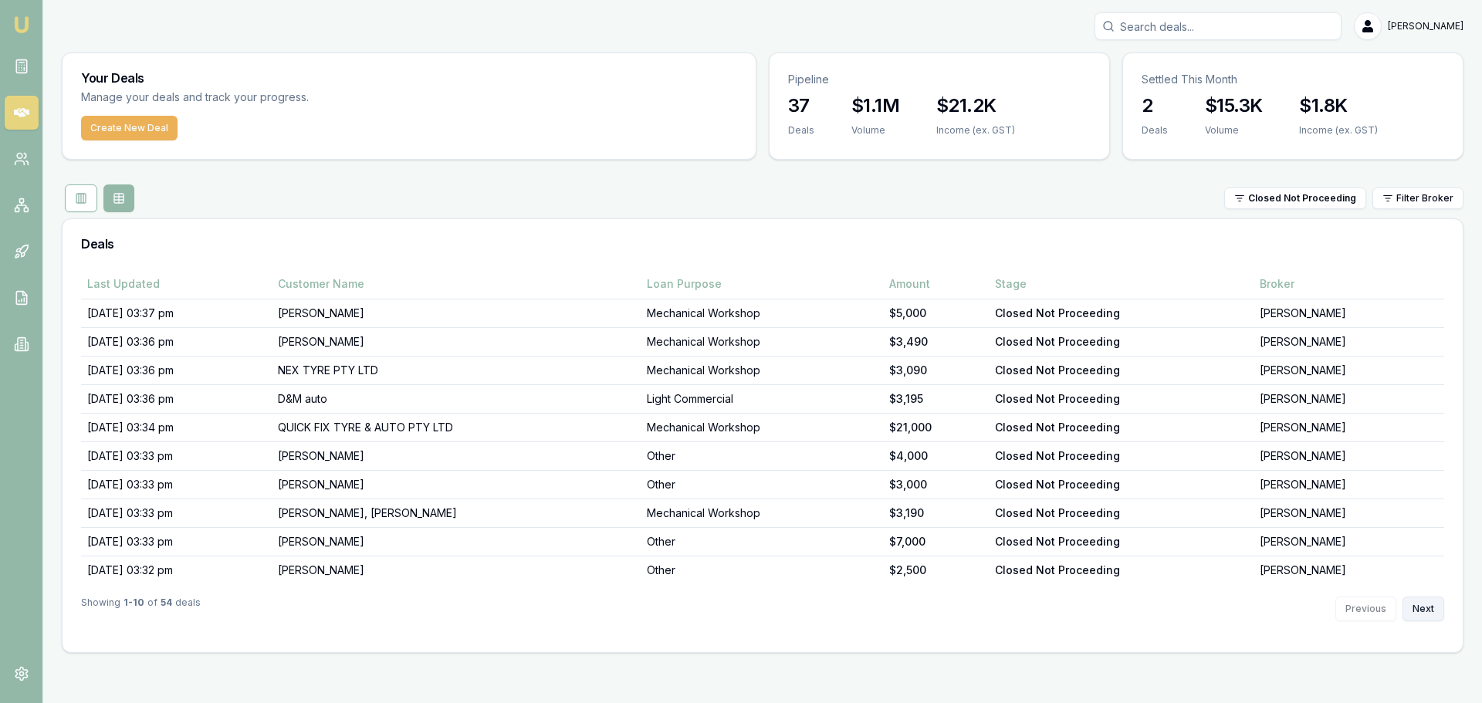
click at [1419, 613] on button "Next" at bounding box center [1423, 609] width 42 height 25
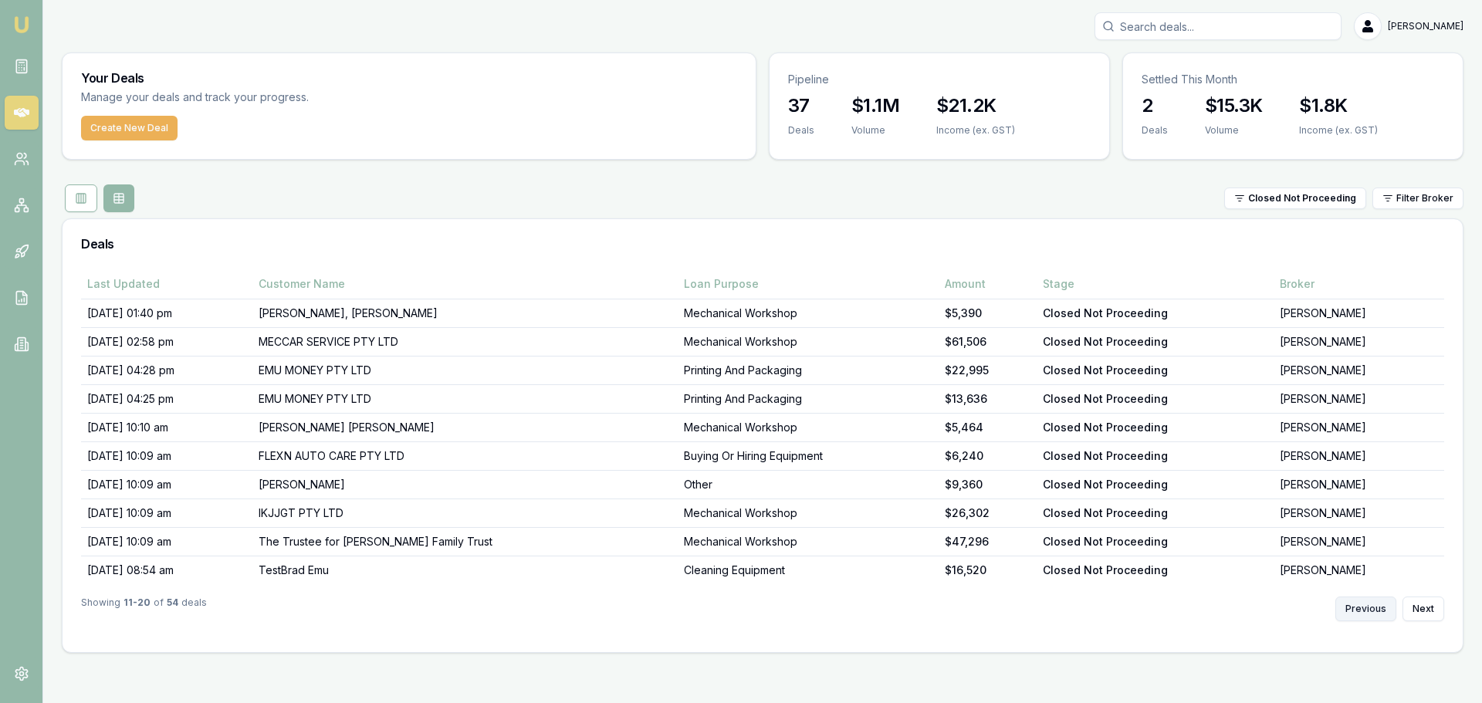
click at [1362, 608] on button "Previous" at bounding box center [1365, 609] width 61 height 25
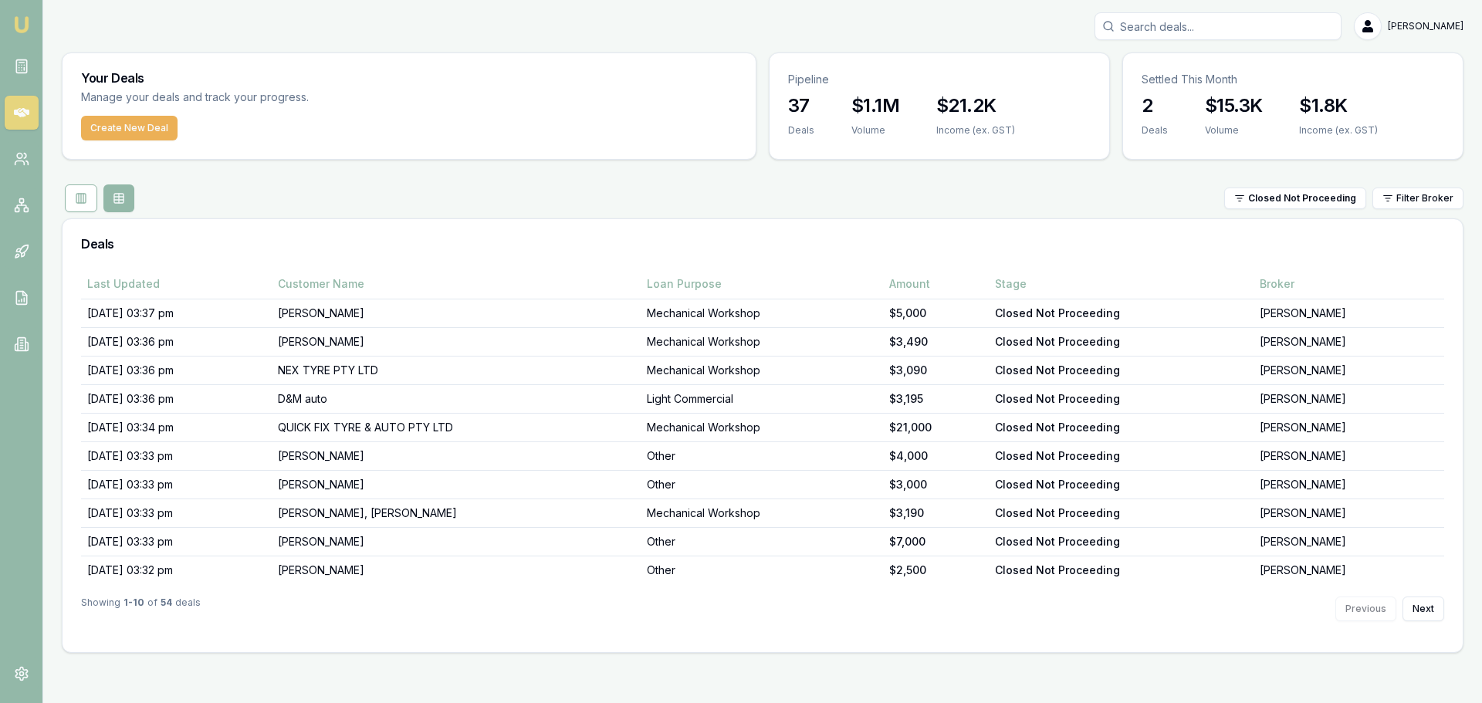
click at [1433, 596] on div "Showing 1 - 10 of 54 deals Previous Next" at bounding box center [762, 608] width 1363 height 49
click at [1426, 606] on button "Next" at bounding box center [1423, 609] width 42 height 25
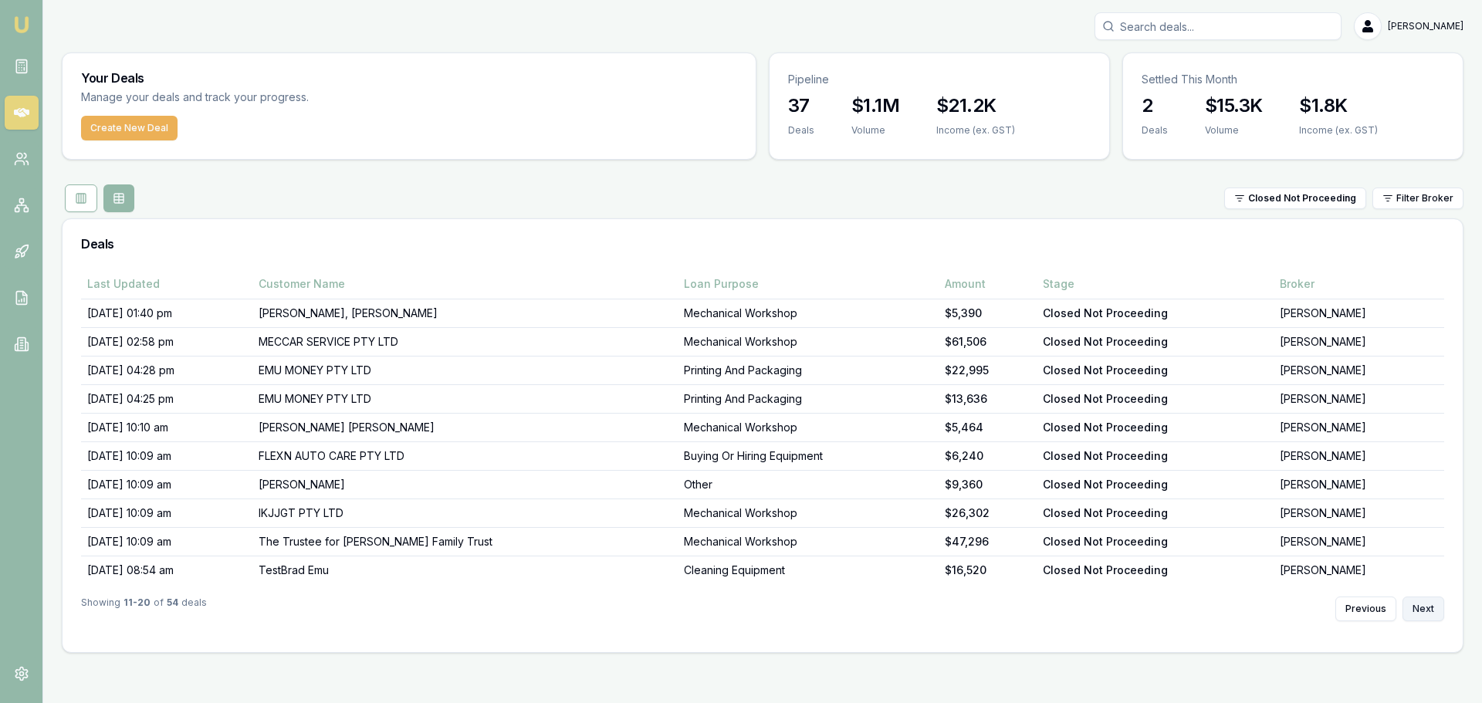
click at [1425, 612] on button "Next" at bounding box center [1423, 609] width 42 height 25
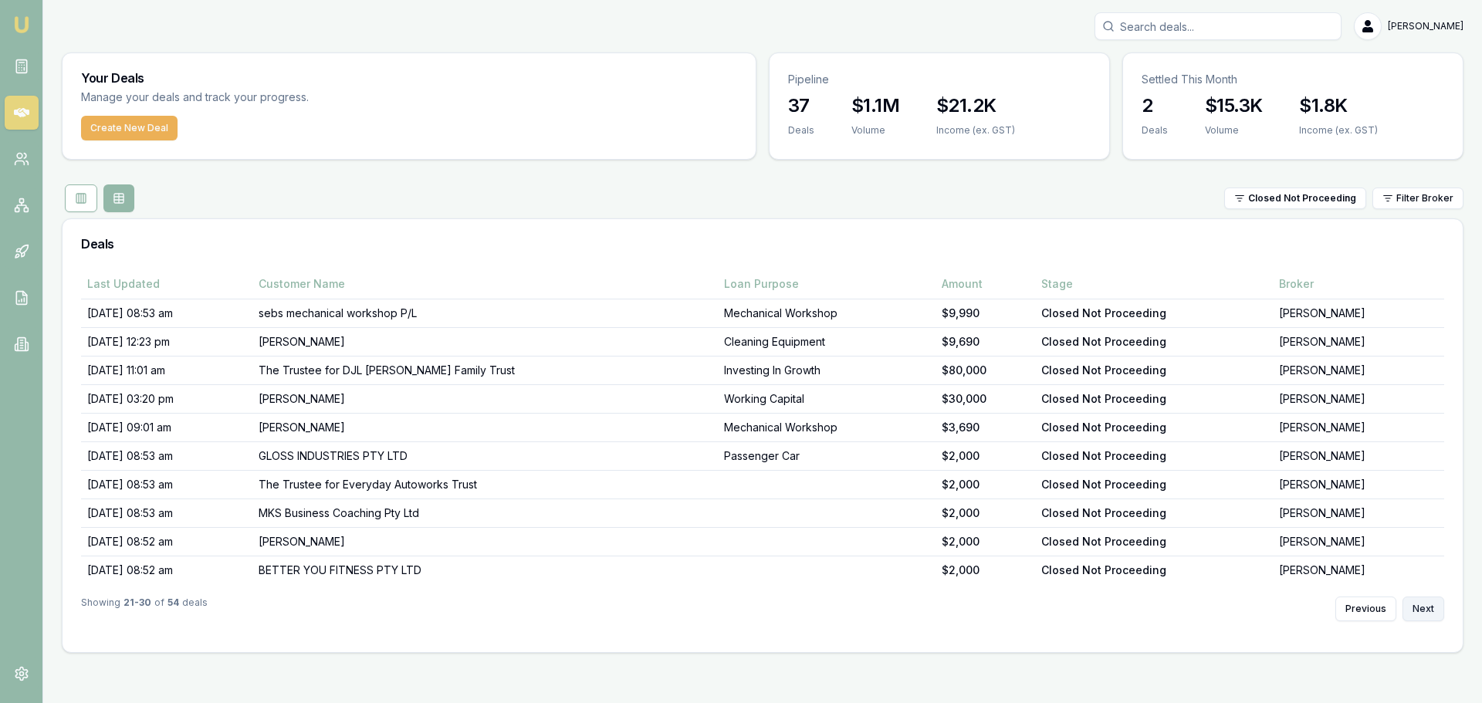
click at [1419, 615] on button "Next" at bounding box center [1423, 609] width 42 height 25
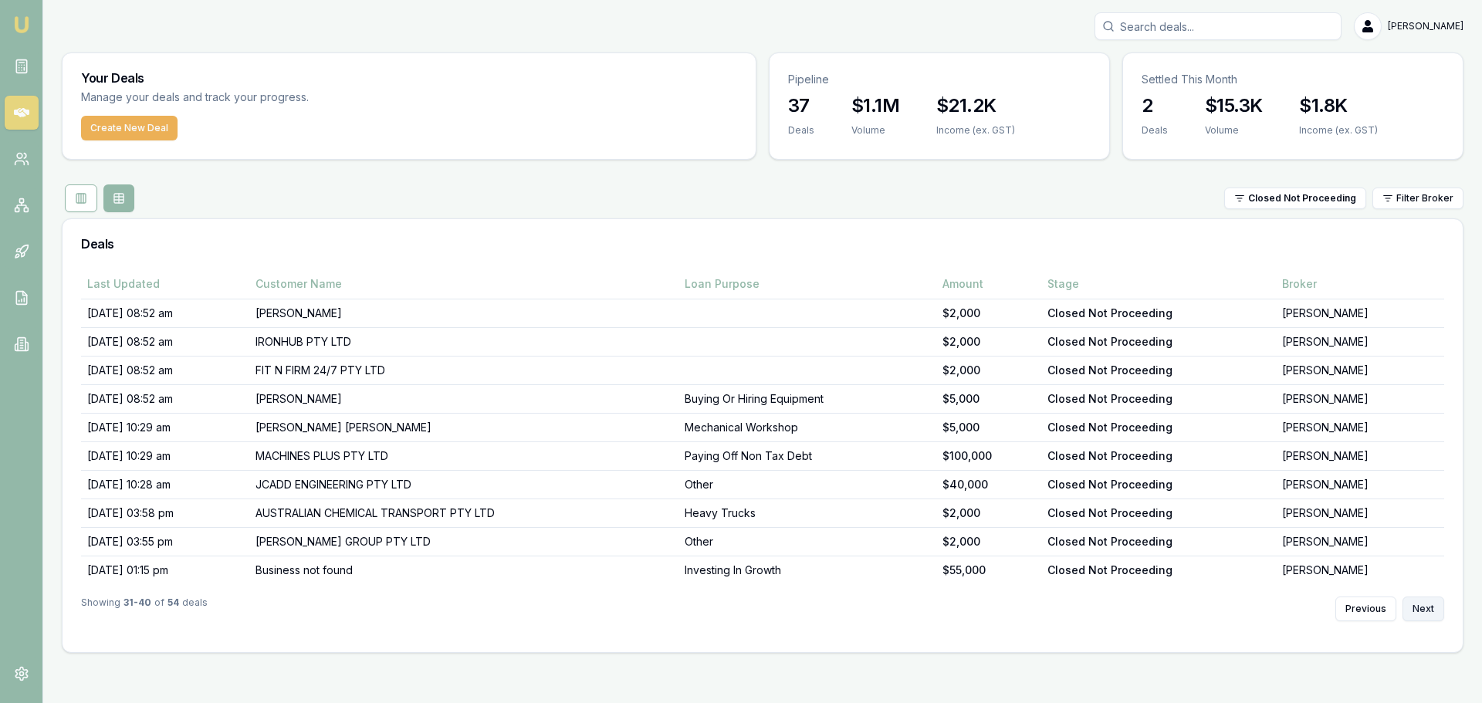
click at [1419, 615] on button "Next" at bounding box center [1423, 609] width 42 height 25
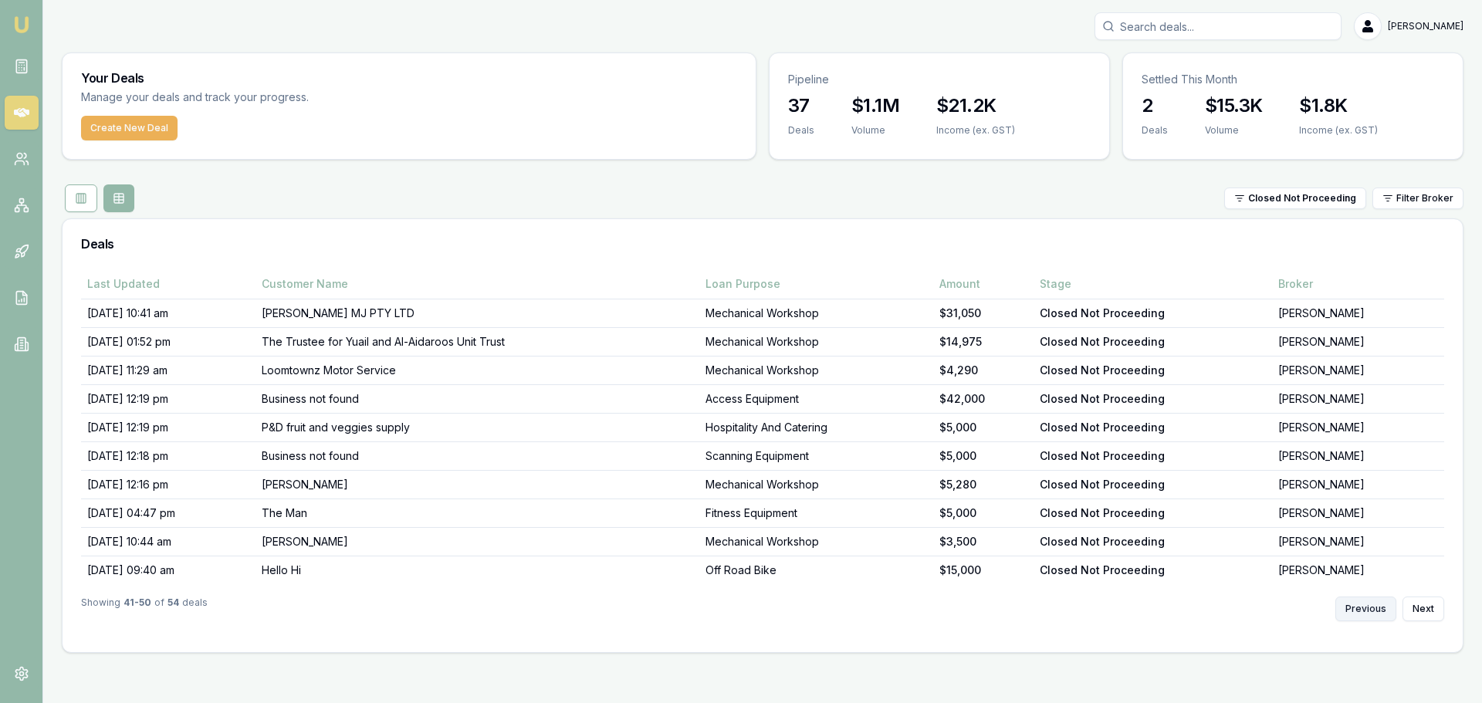
click at [1360, 610] on button "Previous" at bounding box center [1365, 609] width 61 height 25
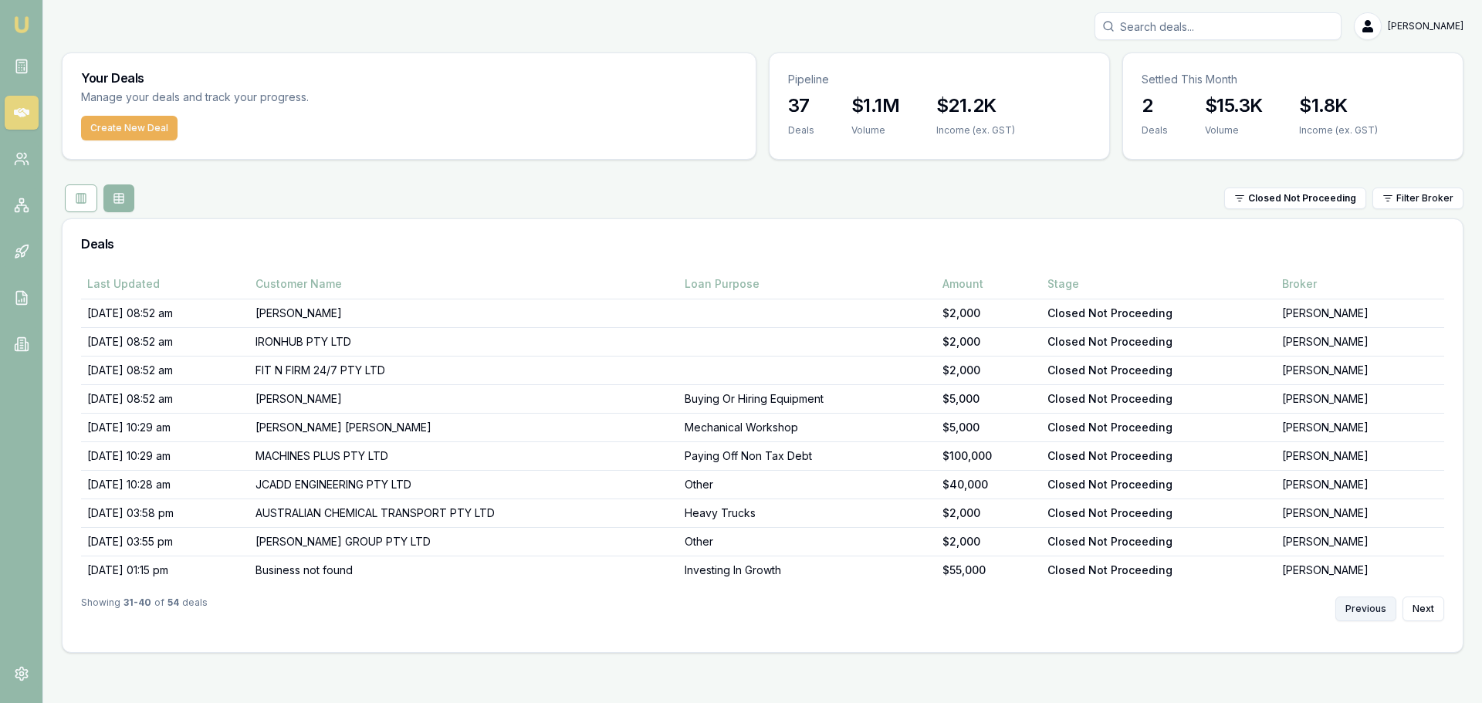
click at [1360, 610] on button "Previous" at bounding box center [1365, 609] width 61 height 25
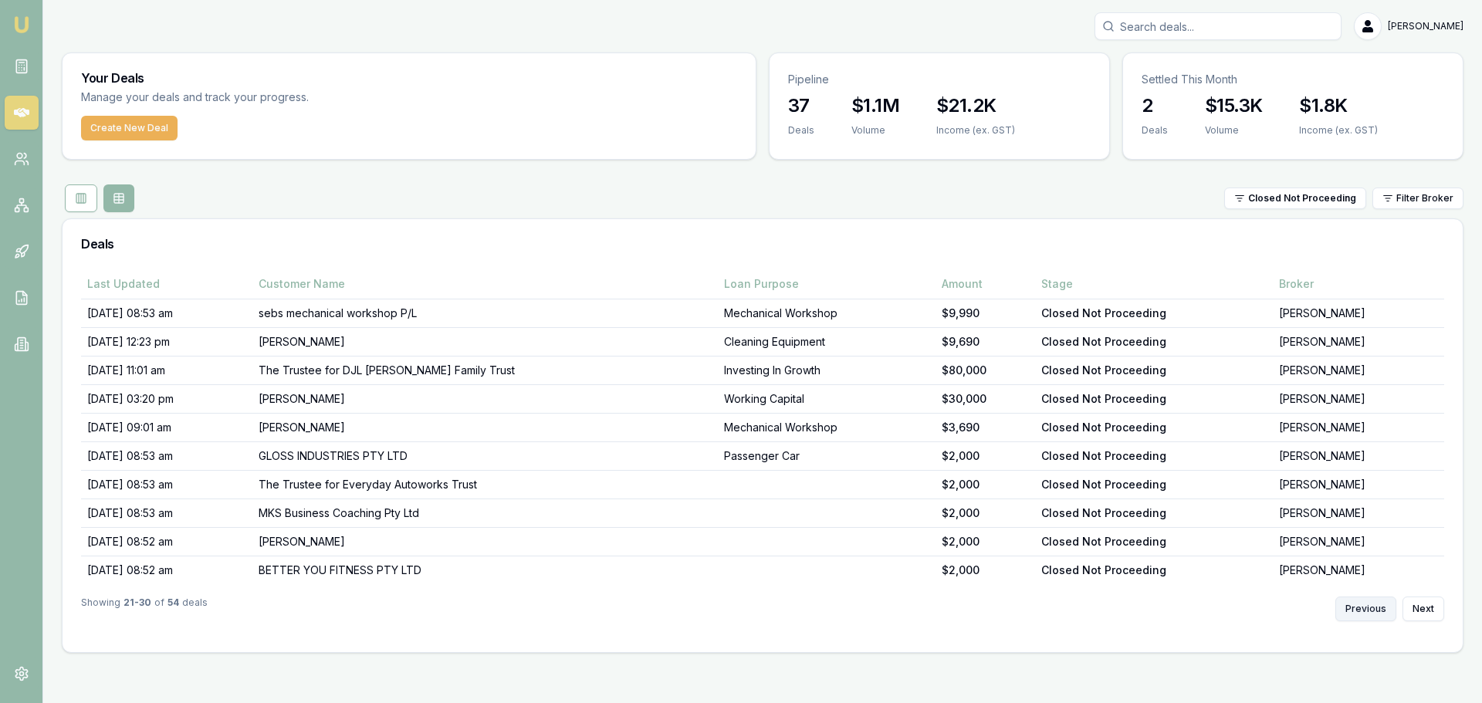
click at [1360, 610] on button "Previous" at bounding box center [1365, 609] width 61 height 25
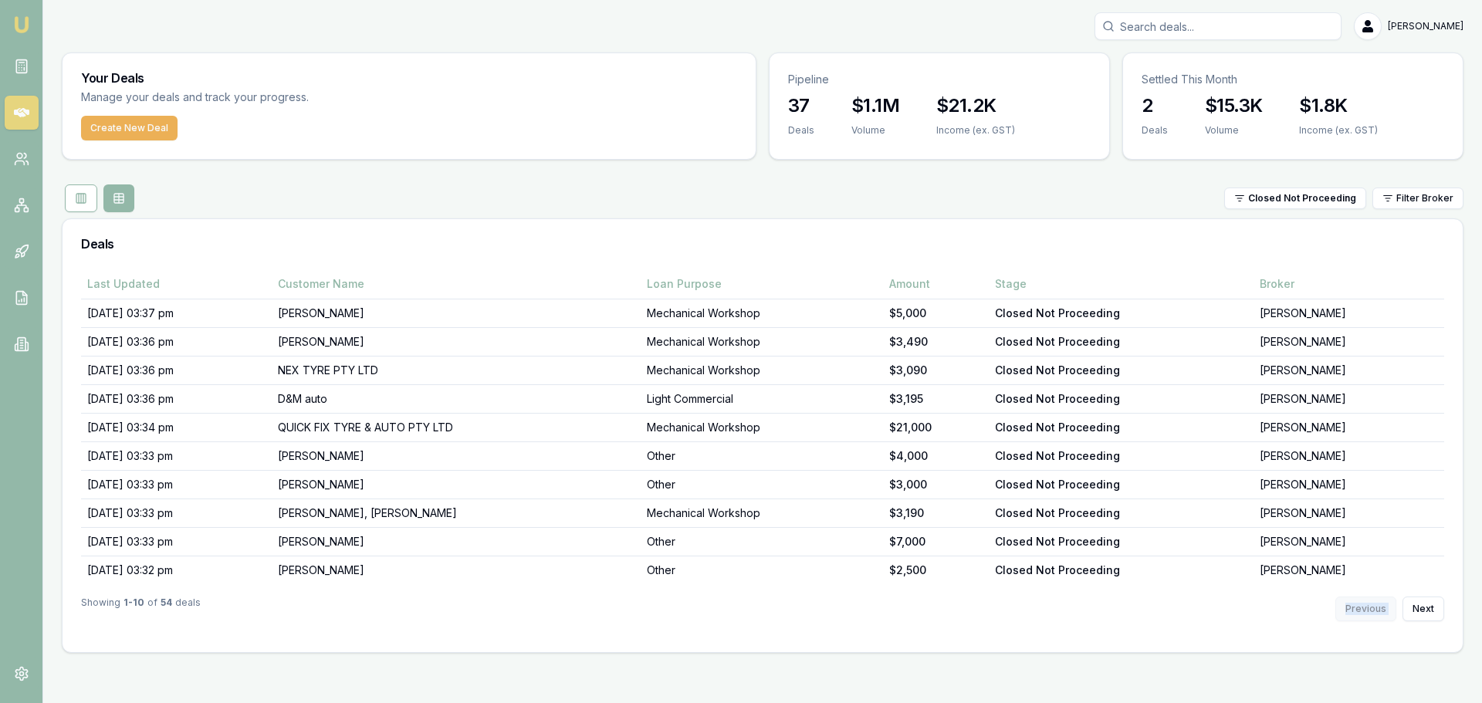
click at [1360, 610] on div "Previous Next" at bounding box center [1389, 609] width 109 height 25
click at [1370, 632] on div "Showing 1 - 10 of 54 deals Previous Next" at bounding box center [762, 608] width 1363 height 49
click at [78, 205] on button at bounding box center [81, 198] width 32 height 28
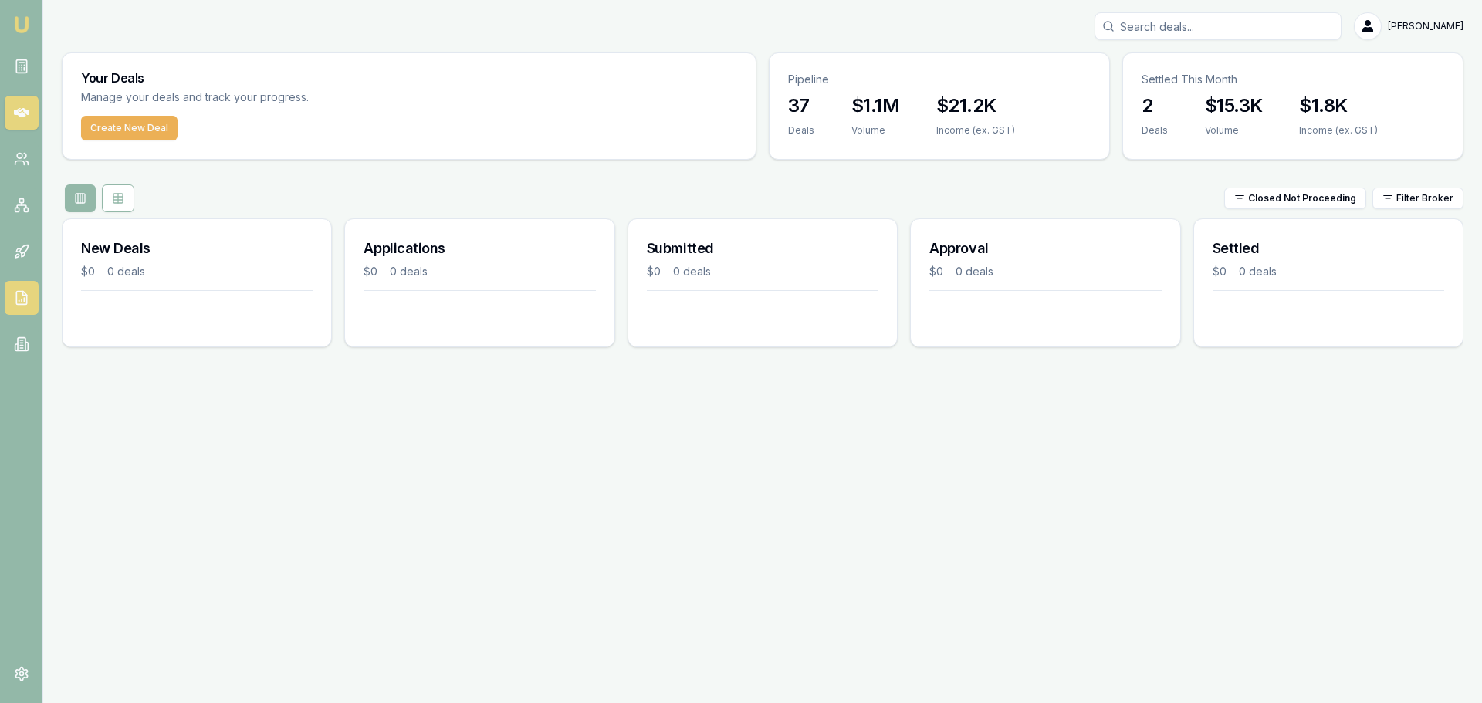
click at [20, 288] on link at bounding box center [22, 298] width 34 height 34
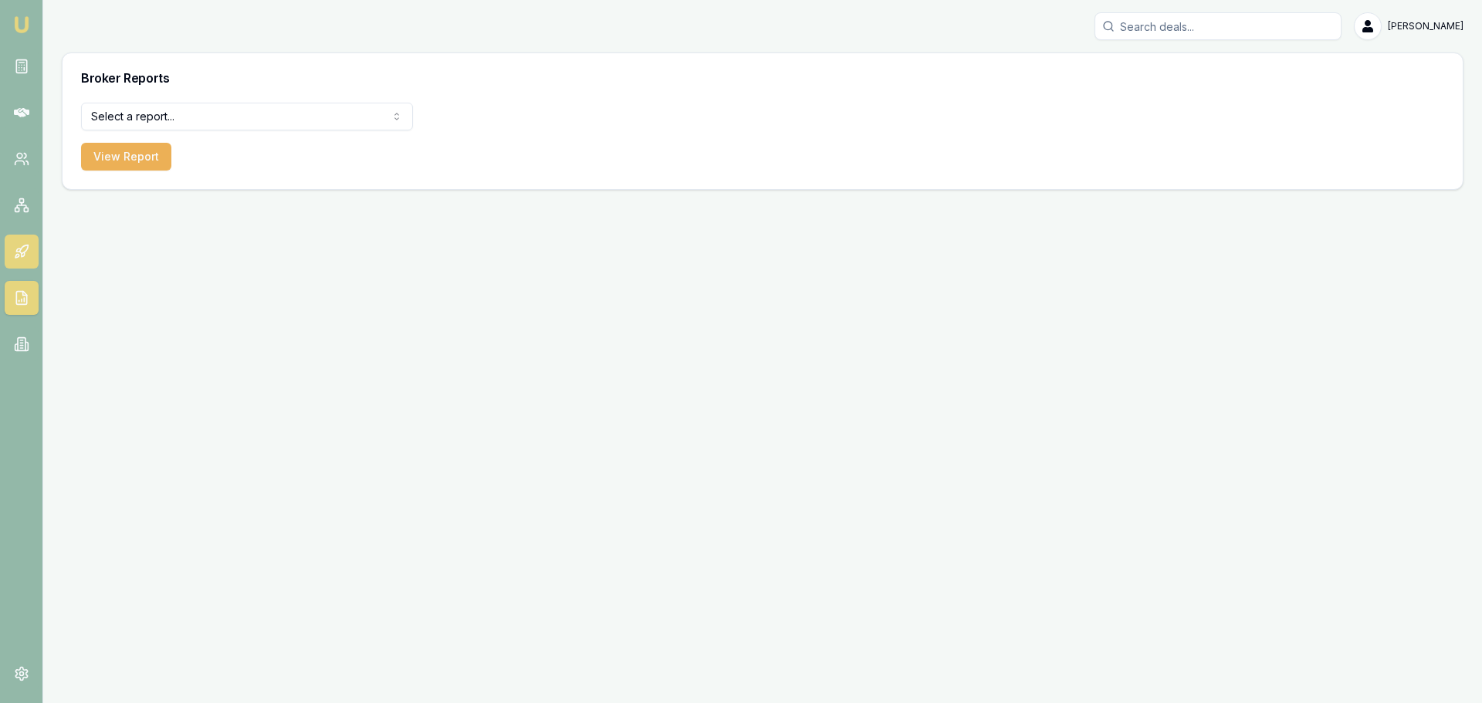
click at [19, 252] on icon at bounding box center [23, 249] width 8 height 8
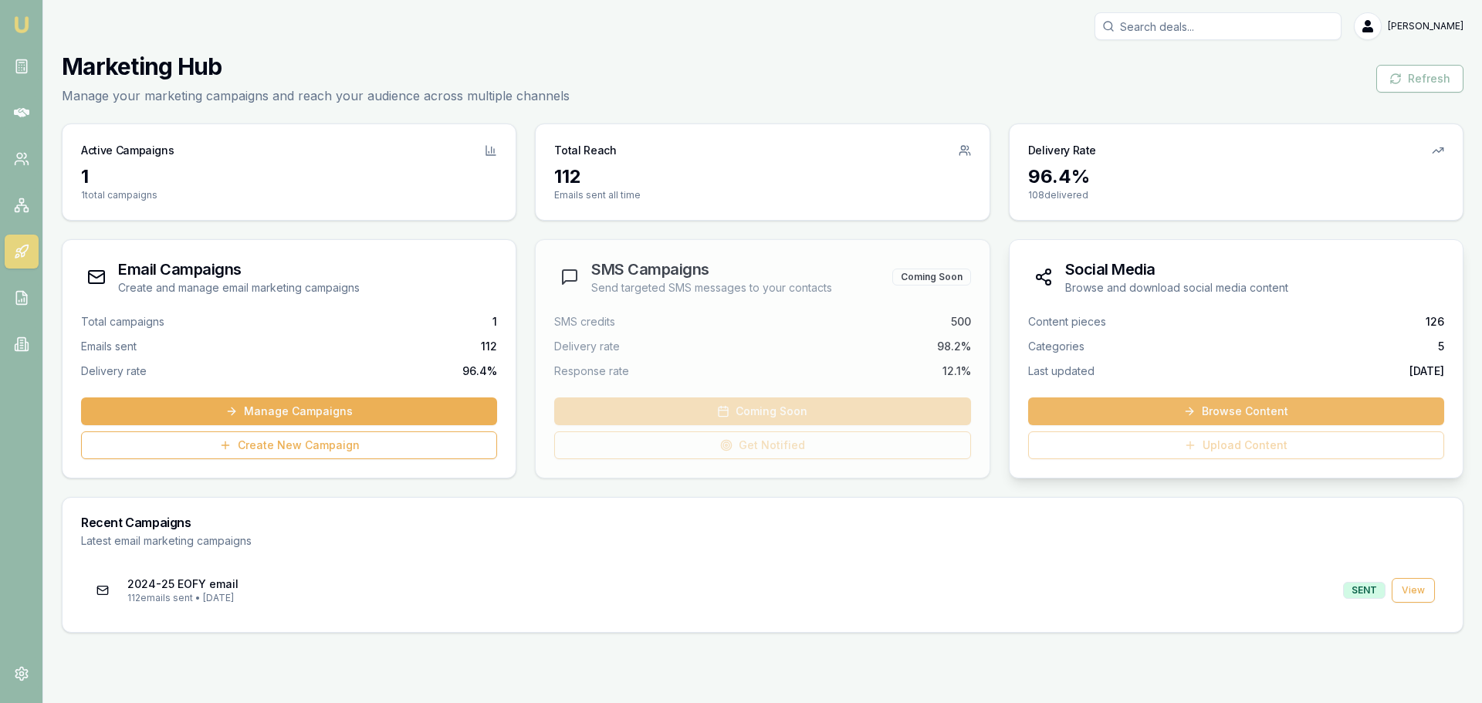
click at [1253, 413] on link "Browse Content" at bounding box center [1236, 411] width 416 height 28
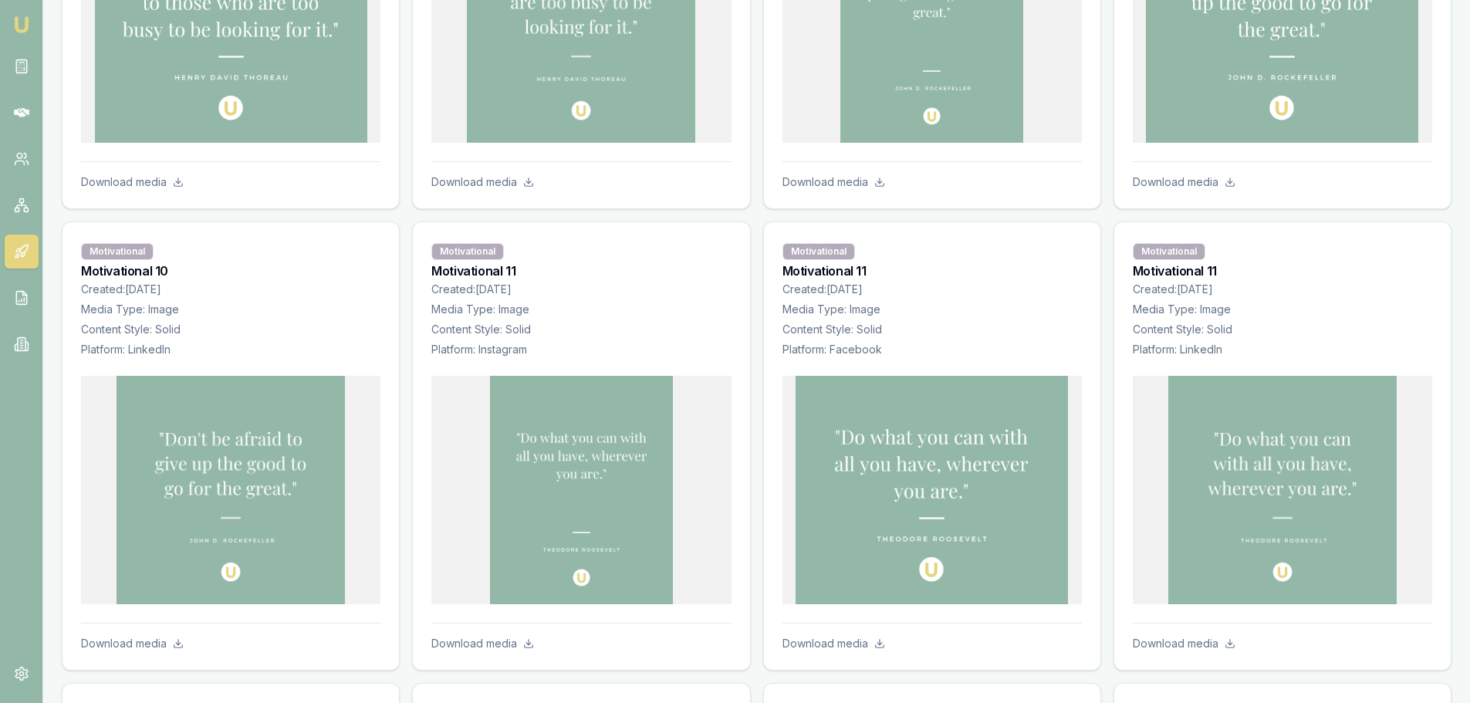
scroll to position [10959, 0]
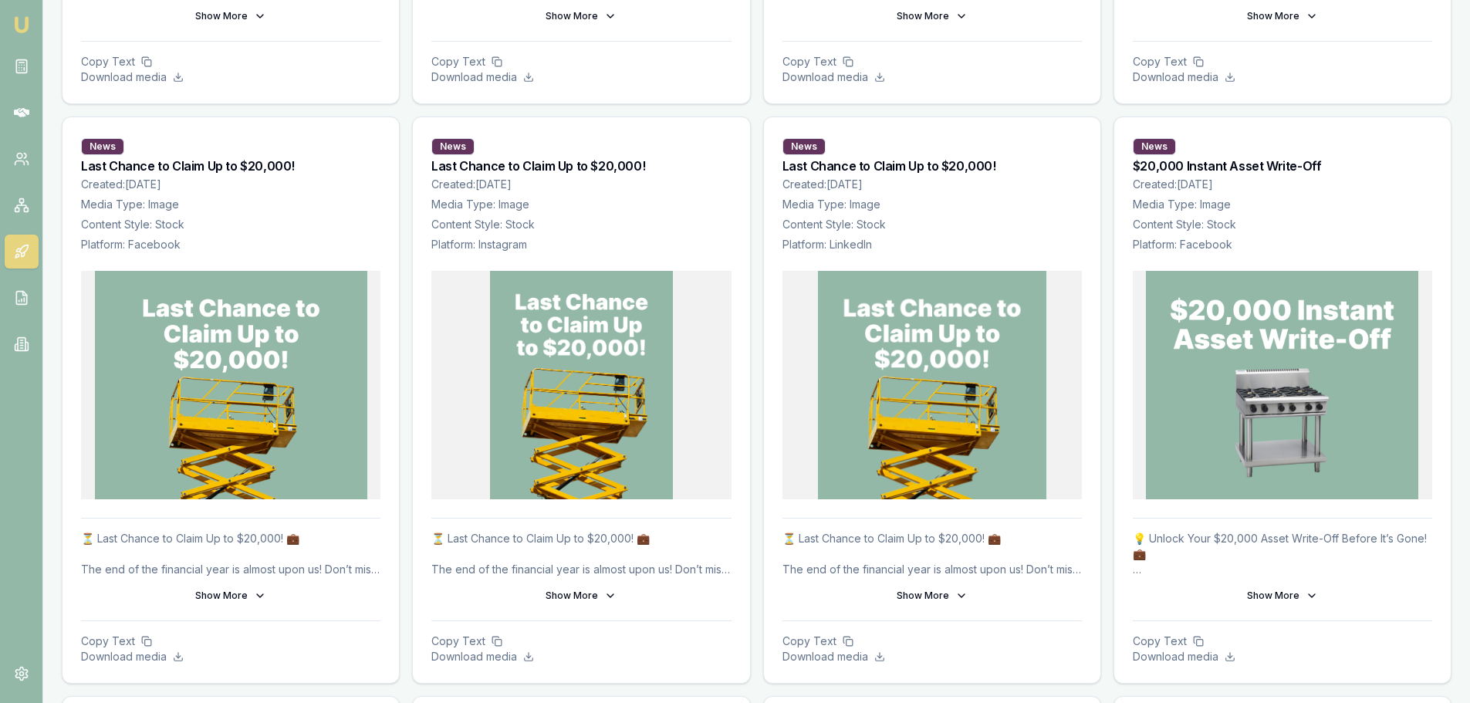
scroll to position [0, 0]
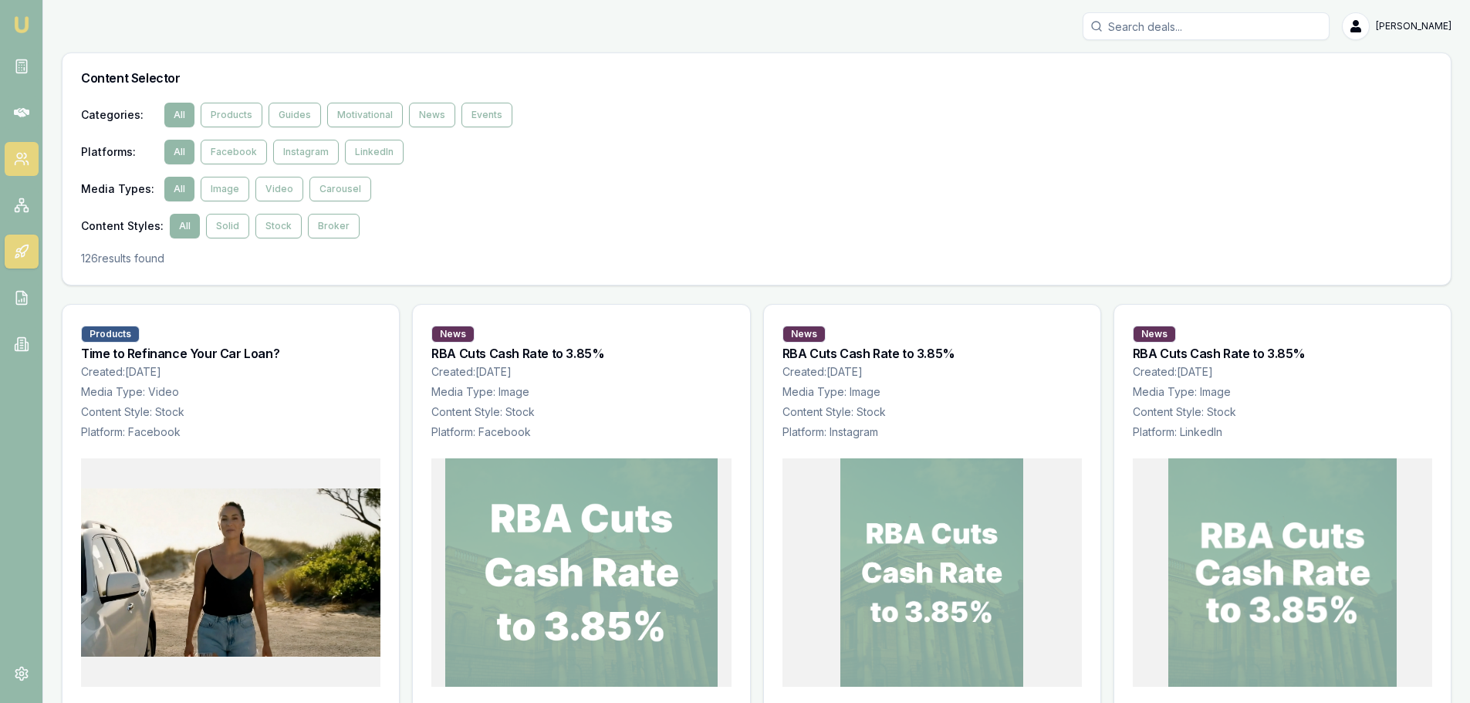
click at [18, 147] on link at bounding box center [22, 159] width 34 height 34
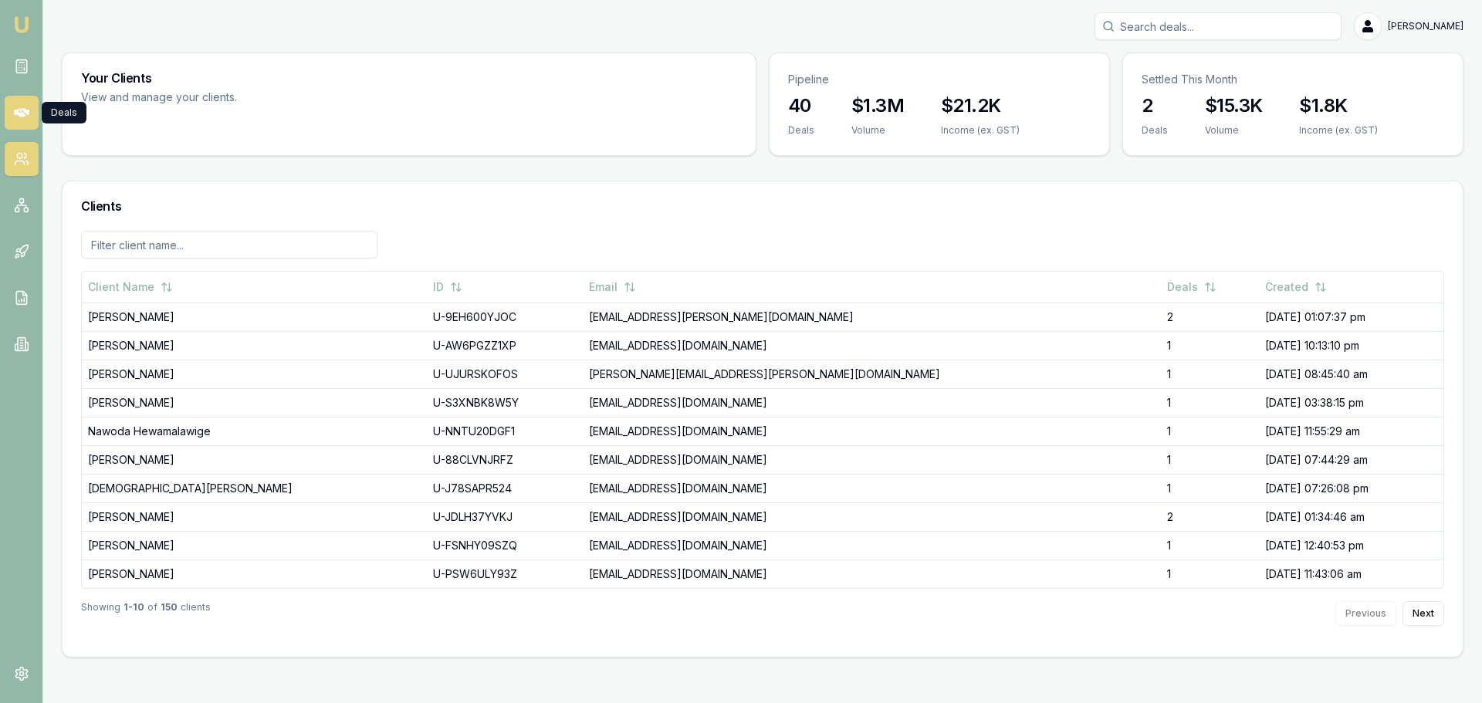
click at [20, 113] on icon at bounding box center [21, 112] width 15 height 9
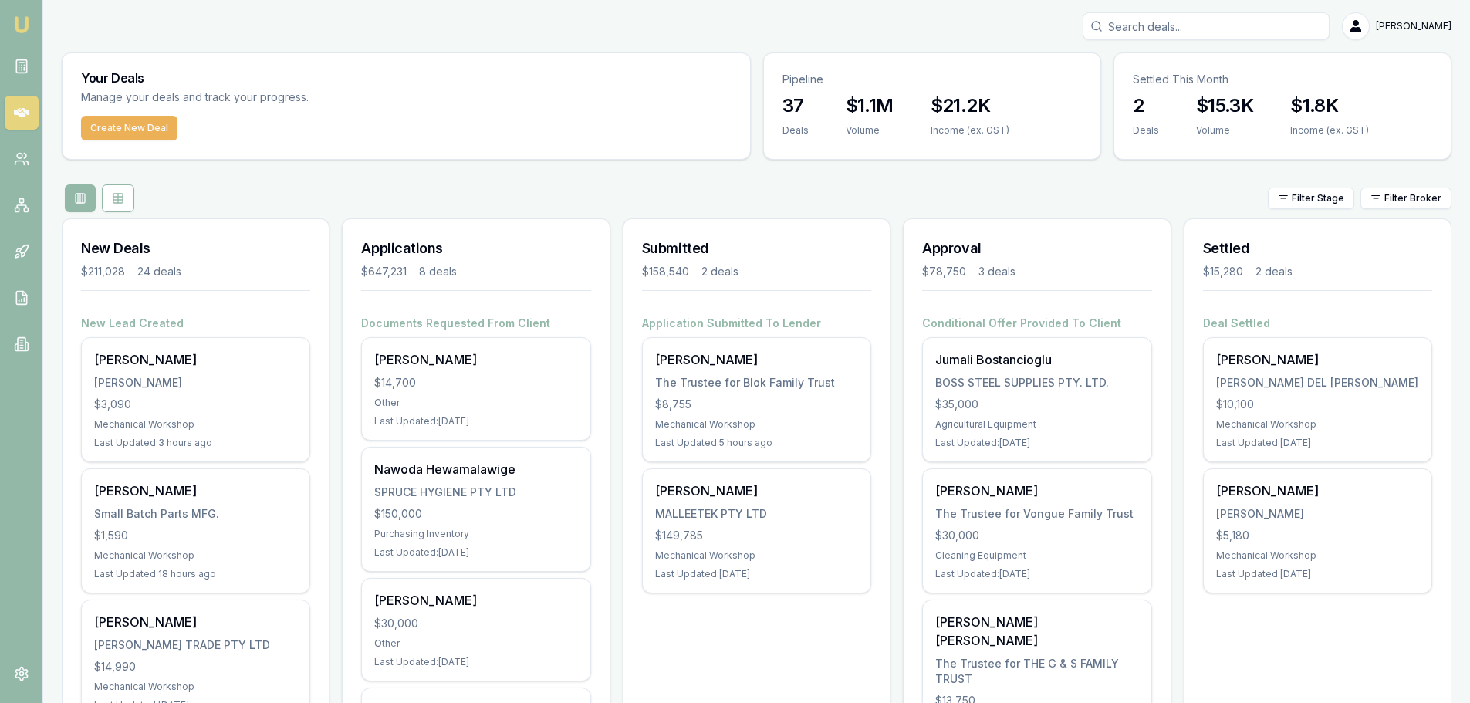
click at [372, 204] on div "Filter Stage Filter Broker" at bounding box center [757, 198] width 1390 height 28
